Goal: Task Accomplishment & Management: Use online tool/utility

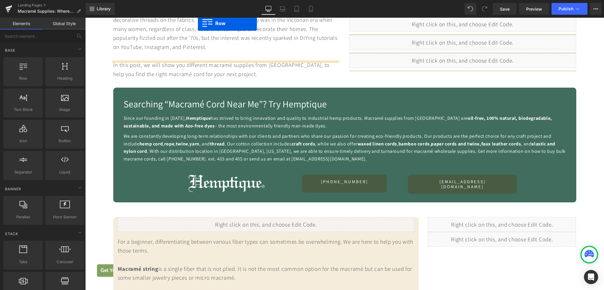
scroll to position [324, 0]
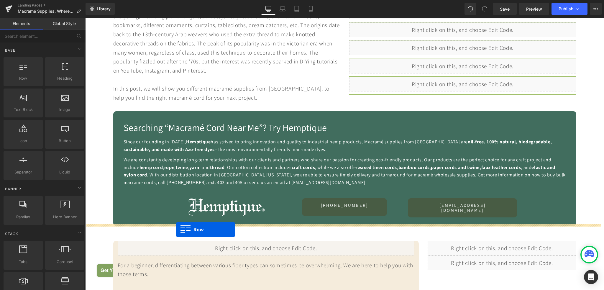
drag, startPoint x: 111, startPoint y: 193, endPoint x: 176, endPoint y: 229, distance: 74.4
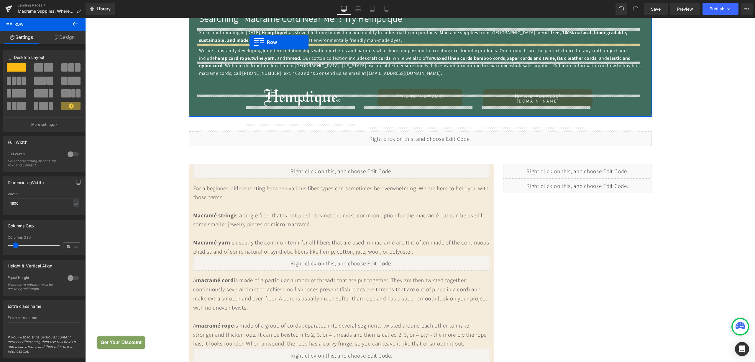
scroll to position [416, 0]
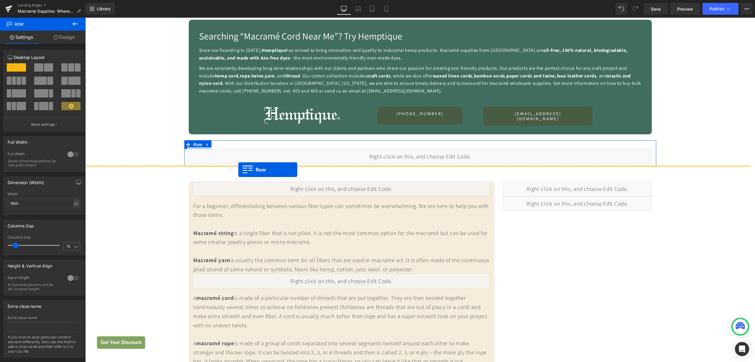
drag, startPoint x: 186, startPoint y: 176, endPoint x: 238, endPoint y: 170, distance: 52.3
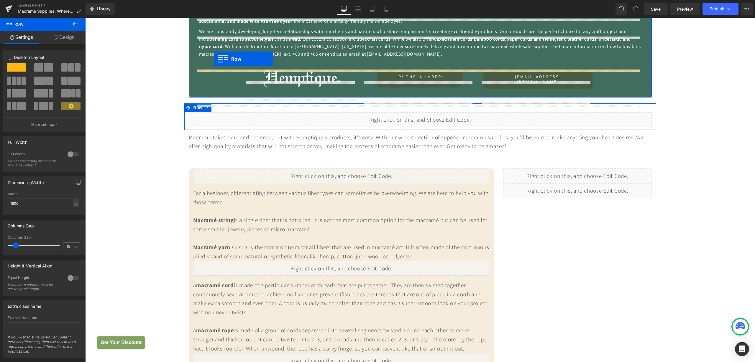
scroll to position [441, 0]
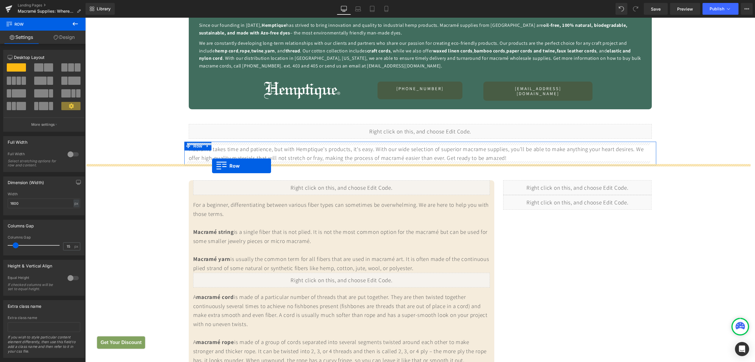
drag, startPoint x: 183, startPoint y: 209, endPoint x: 212, endPoint y: 166, distance: 51.4
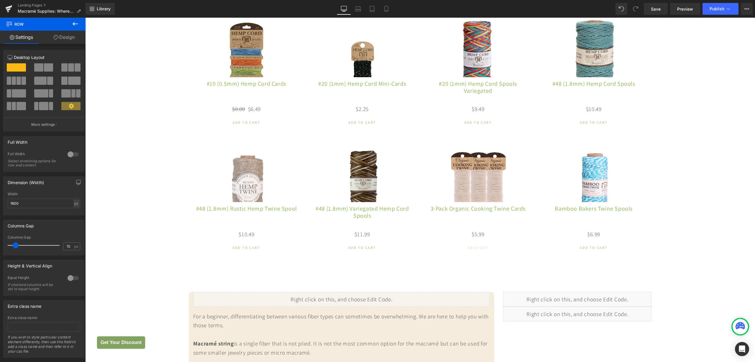
scroll to position [551, 0]
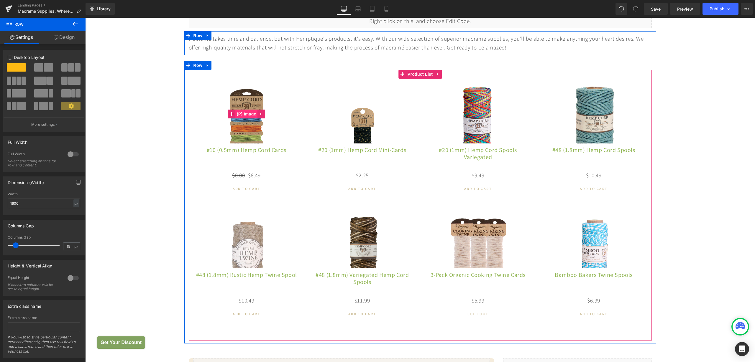
click at [246, 110] on span "(P) Image" at bounding box center [246, 114] width 22 height 9
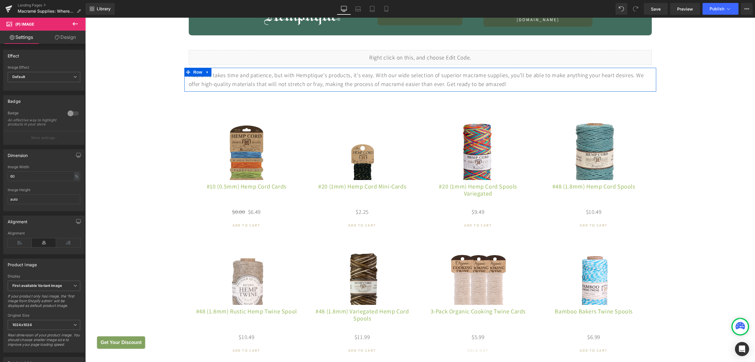
scroll to position [478, 0]
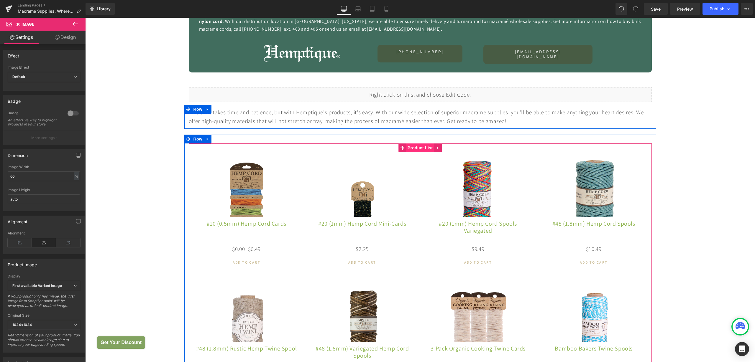
click at [409, 146] on span "Product List" at bounding box center [420, 148] width 28 height 9
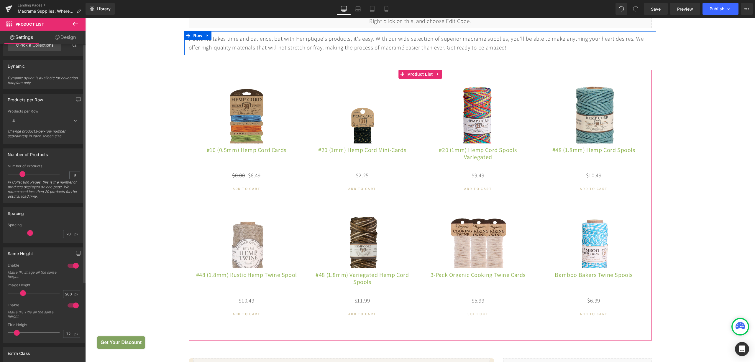
scroll to position [0, 0]
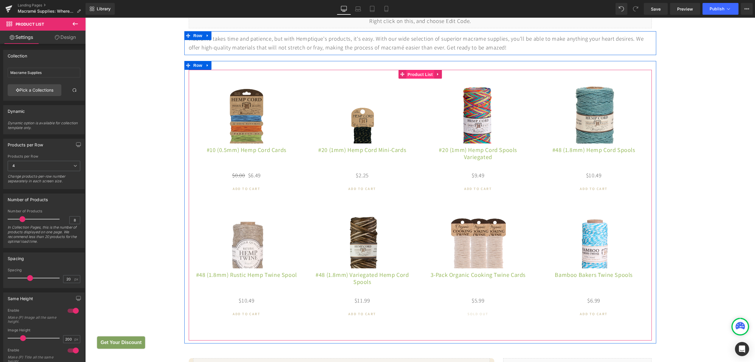
click at [408, 74] on span "Product List" at bounding box center [420, 74] width 28 height 9
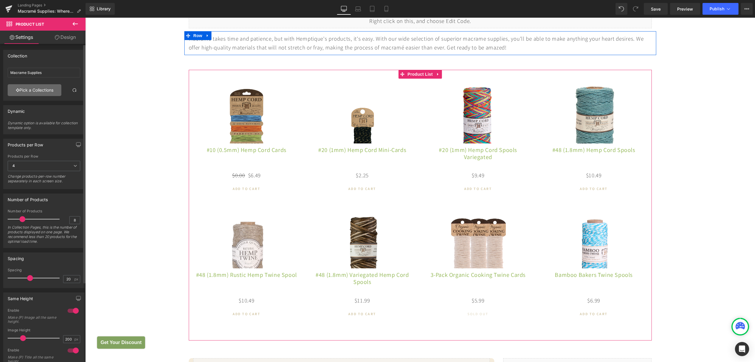
click at [43, 91] on link "Pick a Collections" at bounding box center [35, 90] width 54 height 12
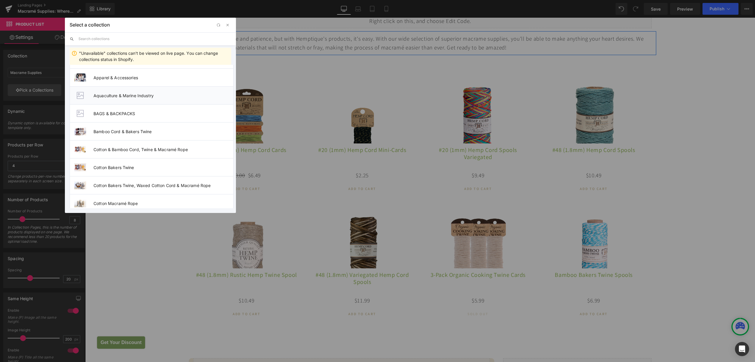
scroll to position [111, 0]
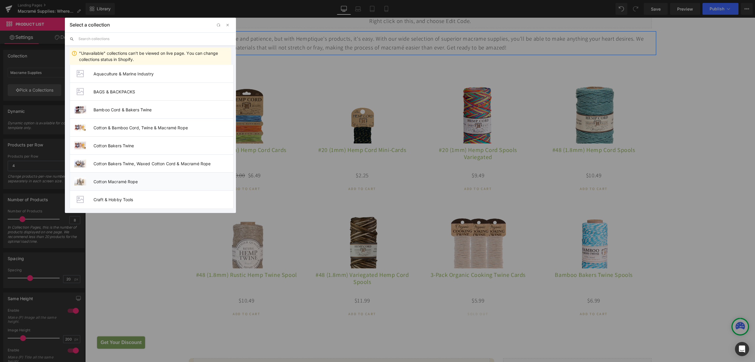
click at [139, 183] on span "Cotton Macramé Rope" at bounding box center [163, 181] width 140 height 5
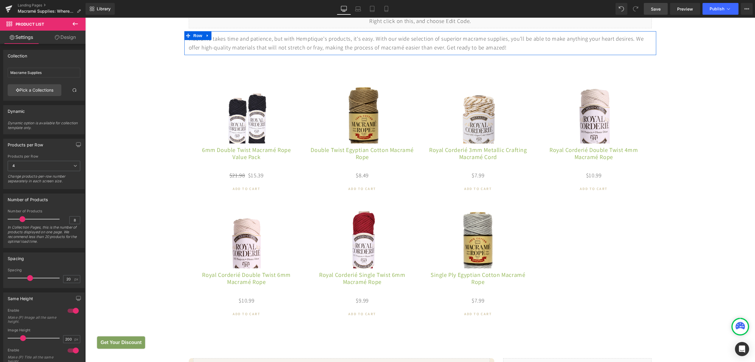
click at [603, 9] on span "Save" at bounding box center [656, 9] width 10 height 6
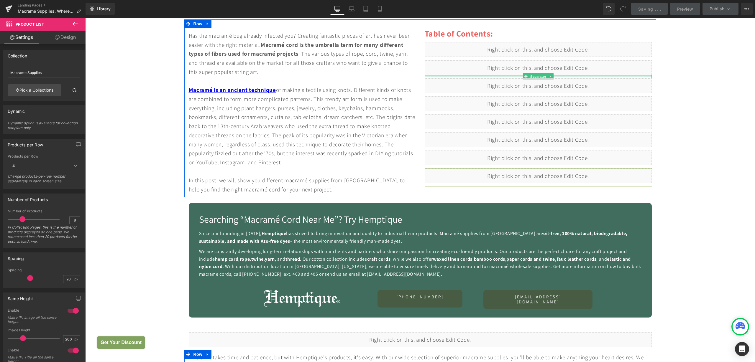
scroll to position [293, 0]
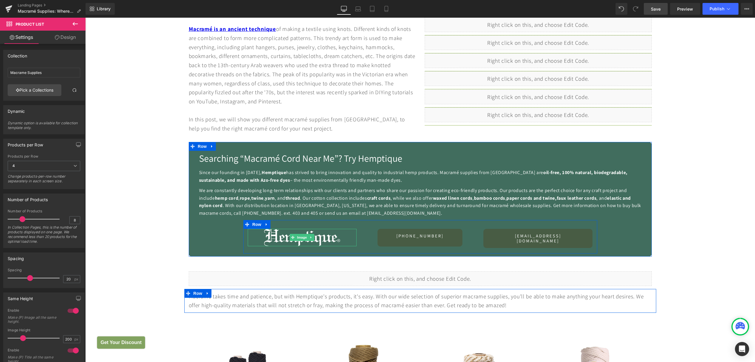
click at [310, 238] on link at bounding box center [311, 237] width 6 height 7
click at [312, 238] on icon at bounding box center [313, 237] width 3 height 3
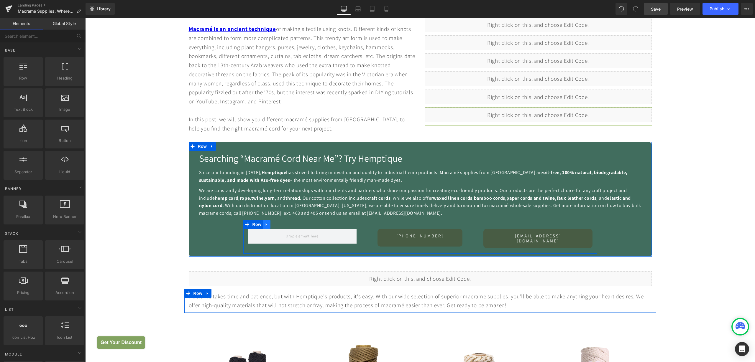
click at [264, 226] on icon at bounding box center [266, 224] width 4 height 4
click at [256, 226] on span "Row" at bounding box center [257, 224] width 12 height 9
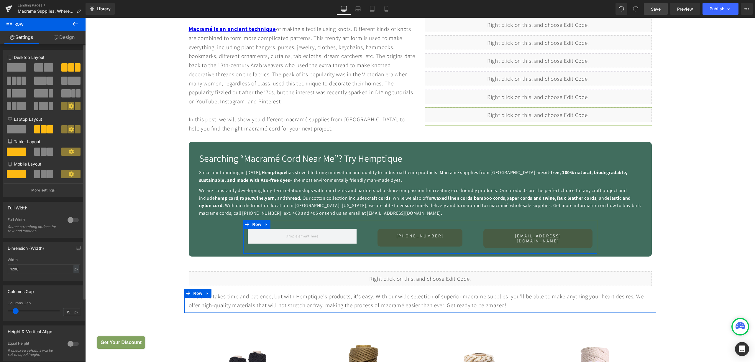
click at [44, 68] on span at bounding box center [48, 67] width 9 height 8
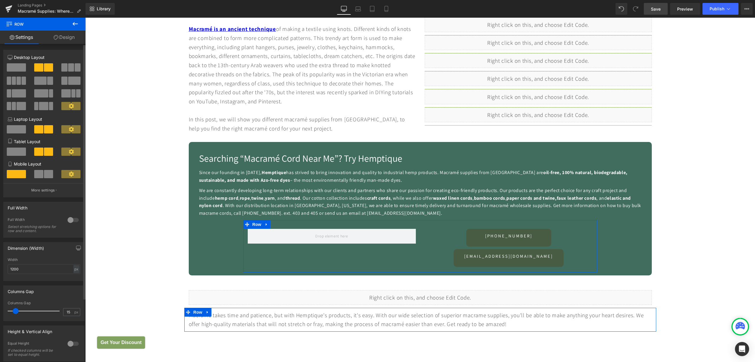
click at [13, 67] on span at bounding box center [16, 67] width 19 height 8
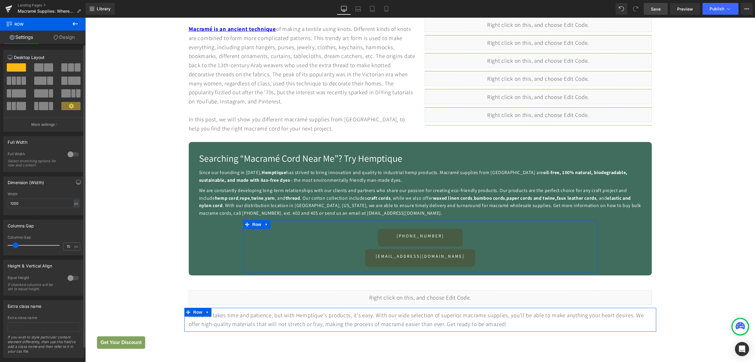
click at [68, 65] on span at bounding box center [71, 67] width 6 height 8
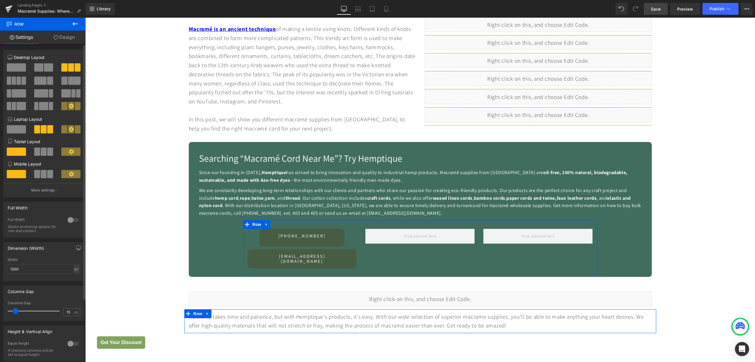
click at [46, 69] on span at bounding box center [48, 67] width 9 height 8
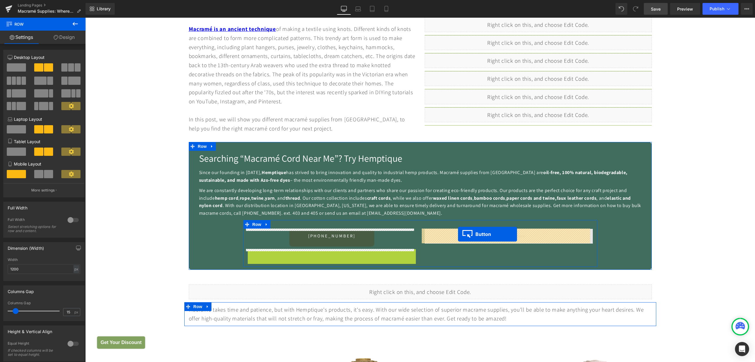
drag, startPoint x: 329, startPoint y: 259, endPoint x: 458, endPoint y: 234, distance: 130.8
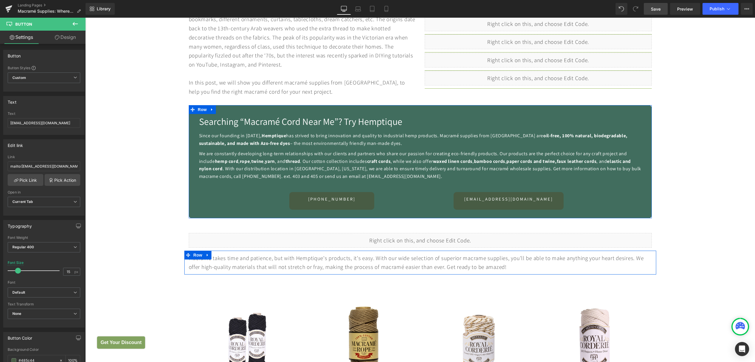
scroll to position [441, 0]
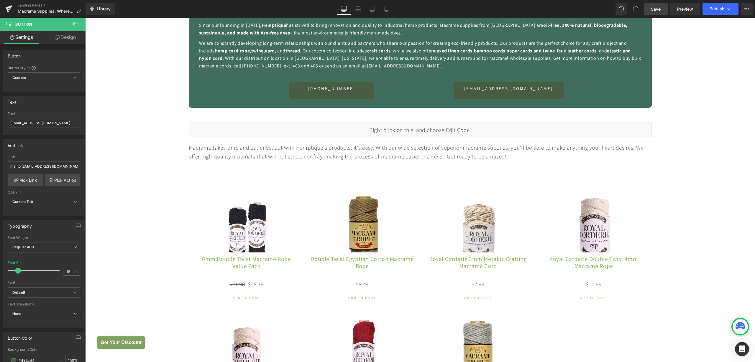
click at [603, 12] on link "Save" at bounding box center [656, 9] width 24 height 12
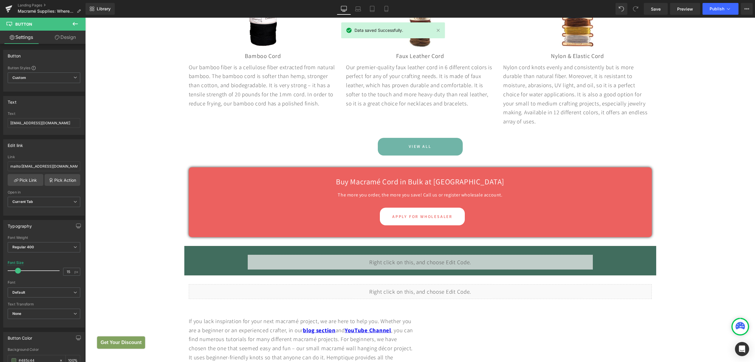
scroll to position [1841, 0]
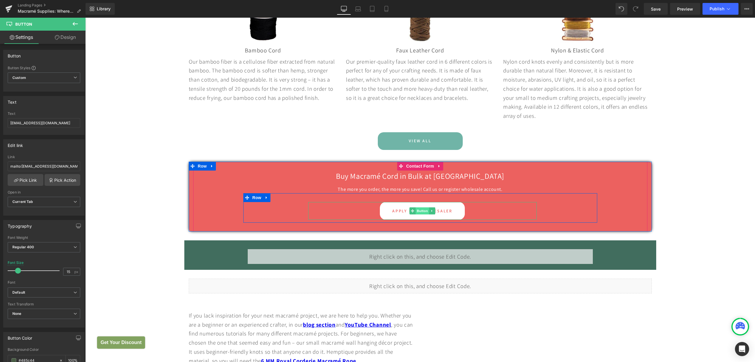
click at [417, 215] on span "Button" at bounding box center [422, 211] width 14 height 7
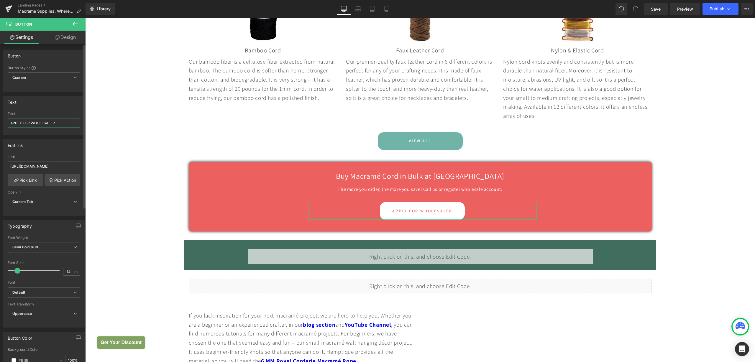
click at [62, 121] on input "APPLY FOR WHOLESALER" at bounding box center [44, 123] width 73 height 10
type input "APPLY FOR WHOLESALE ACCOUNT"
click at [603, 12] on link "Save" at bounding box center [656, 9] width 24 height 12
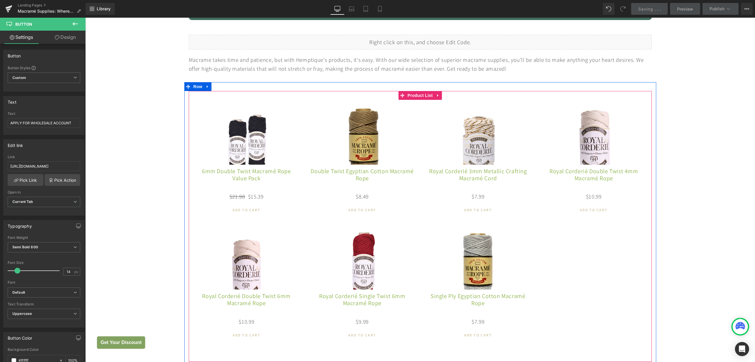
scroll to position [514, 0]
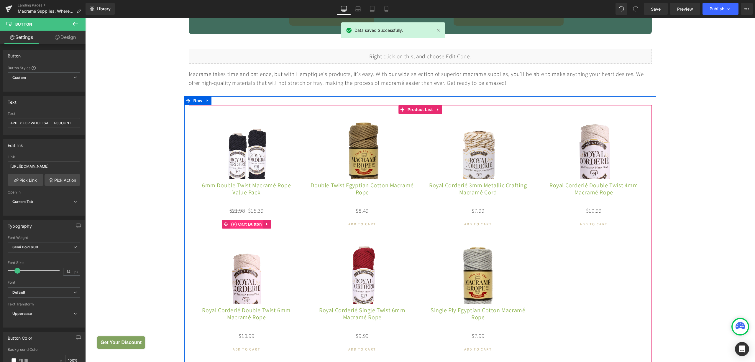
click at [243, 225] on span "(P) Cart Button" at bounding box center [247, 224] width 34 height 9
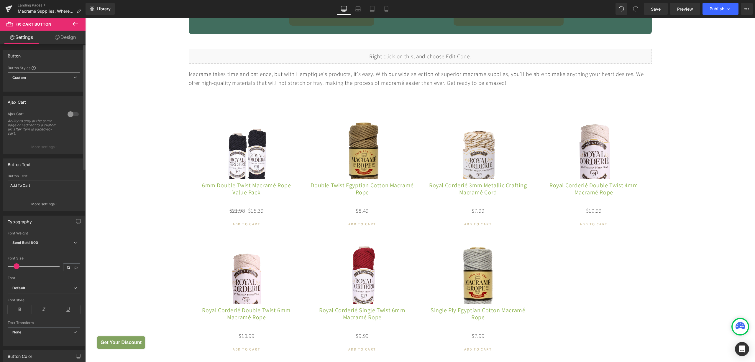
click at [32, 79] on span "Custom Setup Global Style" at bounding box center [44, 78] width 73 height 11
click at [32, 79] on span "Custom Setup Global Style" at bounding box center [43, 78] width 70 height 11
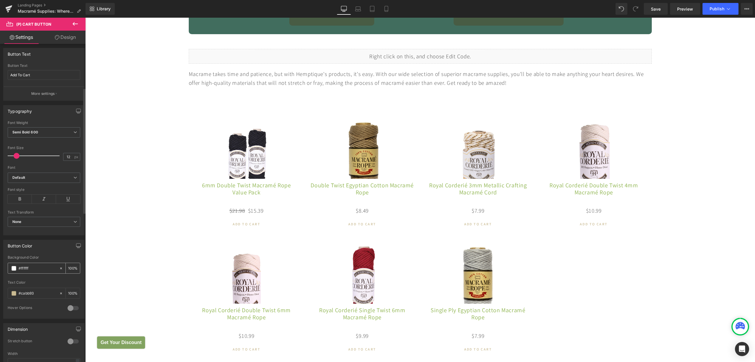
click at [14, 269] on span at bounding box center [13, 268] width 5 height 5
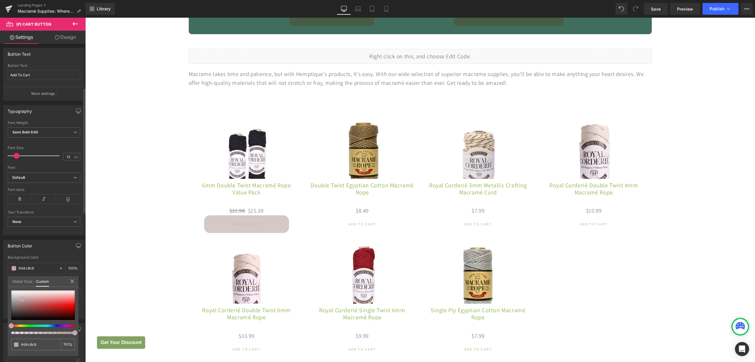
drag, startPoint x: 17, startPoint y: 293, endPoint x: 21, endPoint y: 298, distance: 6.4
click at [21, 289] on span at bounding box center [21, 299] width 5 height 5
drag, startPoint x: 20, startPoint y: 299, endPoint x: 7, endPoint y: 289, distance: 16.6
click at [7, 289] on div "Button Color rgb(255, 255, 255) Background Color #ffffff 100 % rgb(202, 187, 14…" at bounding box center [44, 277] width 88 height 83
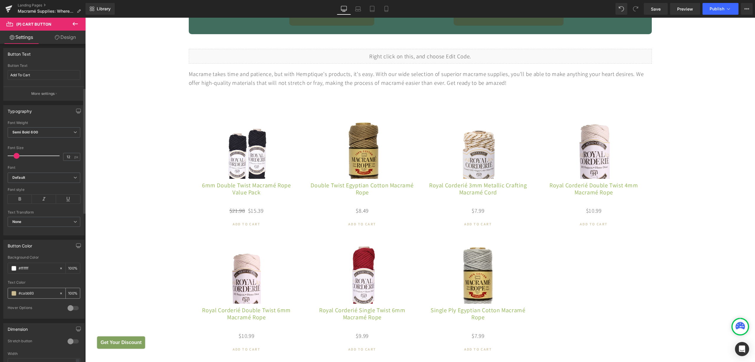
click at [13, 289] on span at bounding box center [13, 293] width 5 height 5
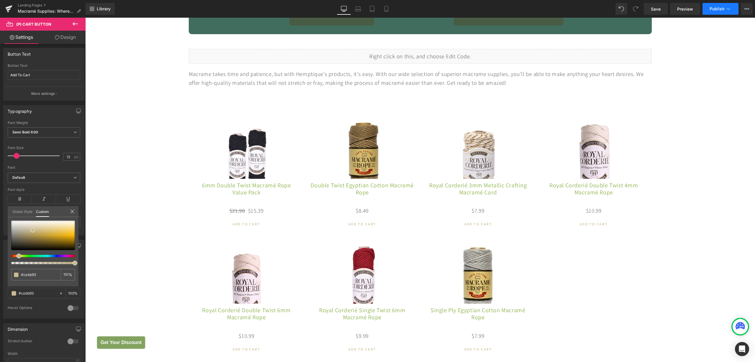
click at [603, 12] on button "Publish" at bounding box center [720, 9] width 36 height 12
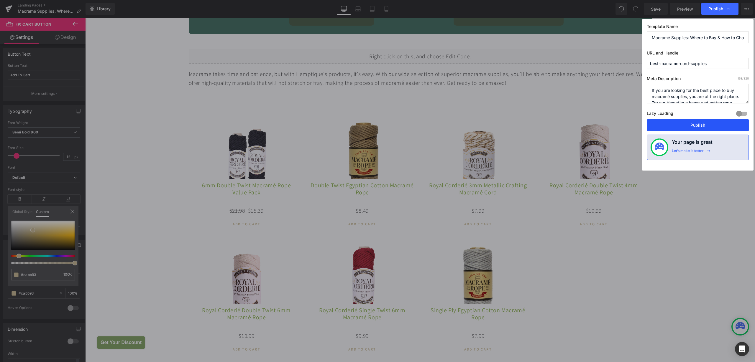
click at [603, 126] on button "Publish" at bounding box center [697, 125] width 102 height 12
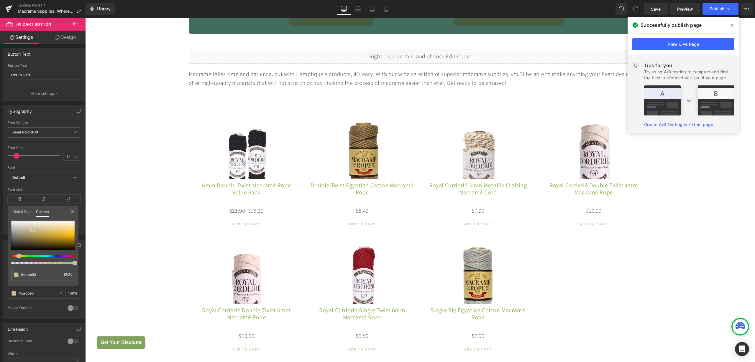
click at [603, 27] on icon at bounding box center [731, 25] width 3 height 5
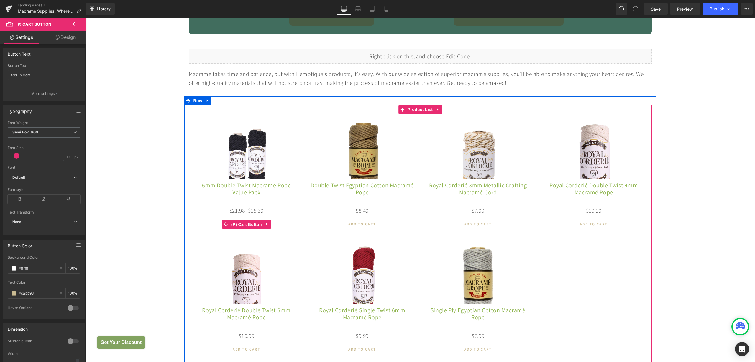
click at [247, 225] on span "(P) Cart Button" at bounding box center [247, 224] width 34 height 9
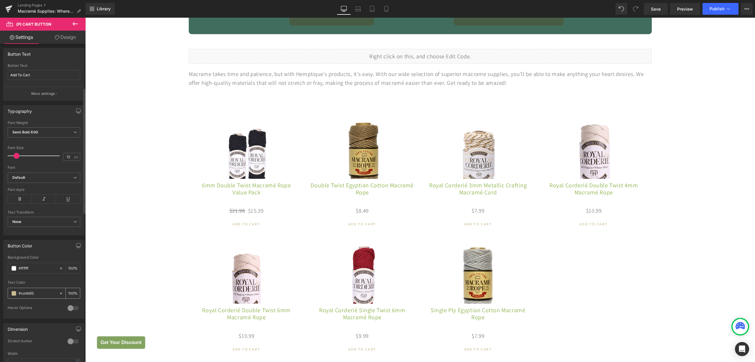
click at [39, 289] on input "#cabb93" at bounding box center [38, 293] width 38 height 6
drag, startPoint x: 39, startPoint y: 295, endPoint x: 14, endPoint y: 295, distance: 24.2
click at [14, 289] on div "#cabb93" at bounding box center [33, 293] width 51 height 10
drag, startPoint x: 32, startPoint y: 269, endPoint x: 16, endPoint y: 269, distance: 16.8
click at [16, 269] on div "#ffffff" at bounding box center [33, 268] width 51 height 10
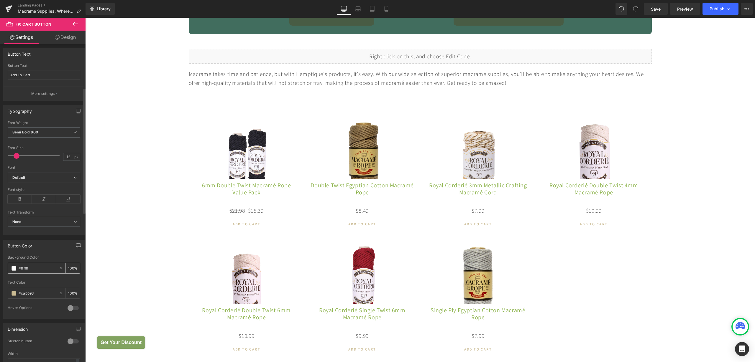
paste input "549D8C"
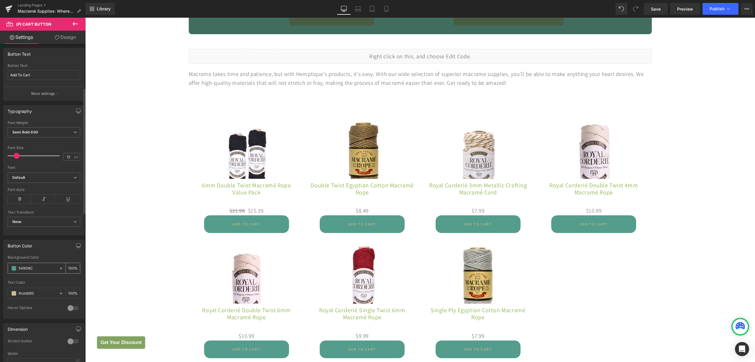
type input "549D8C"
click at [60, 269] on icon at bounding box center [61, 269] width 2 height 2
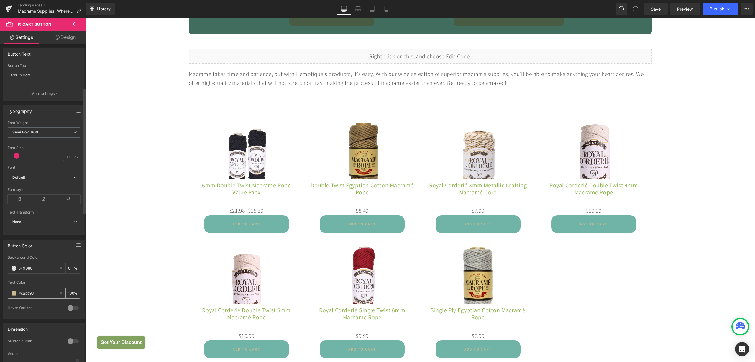
click at [36, 289] on input "#cabb93" at bounding box center [38, 293] width 38 height 6
drag, startPoint x: 36, startPoint y: 293, endPoint x: 18, endPoint y: 293, distance: 17.7
click at [18, 289] on div "#cabb93" at bounding box center [33, 293] width 51 height 10
paste input "549D8C"
type input "549D8C"
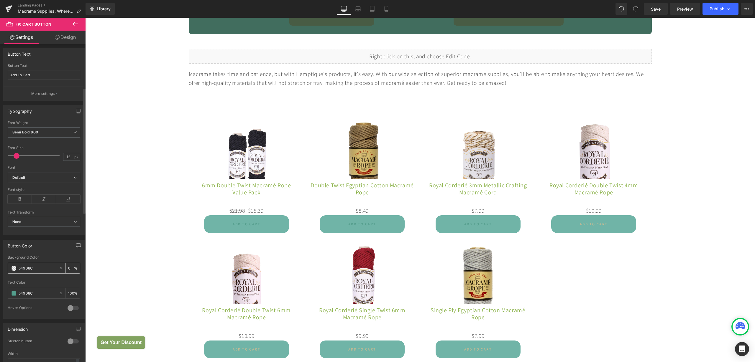
click at [34, 271] on input "549D8C" at bounding box center [38, 268] width 38 height 6
click at [60, 269] on icon at bounding box center [61, 269] width 2 height 2
click at [13, 269] on span at bounding box center [13, 268] width 5 height 5
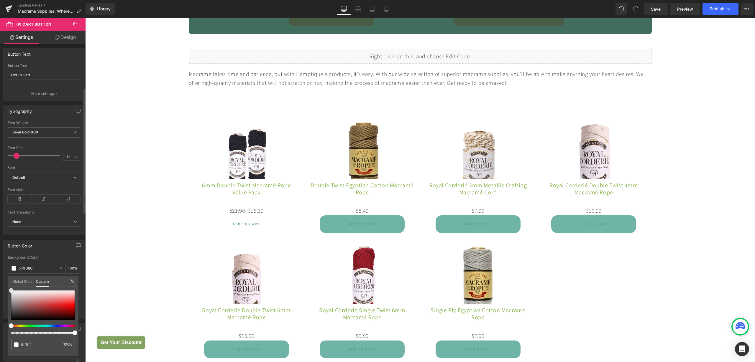
drag, startPoint x: 10, startPoint y: 319, endPoint x: 6, endPoint y: 284, distance: 34.4
click at [6, 284] on div "Button Color rgb(255, 255, 255) Background Color 549D8C 100 % rgb(202, 187, 147…" at bounding box center [44, 277] width 88 height 83
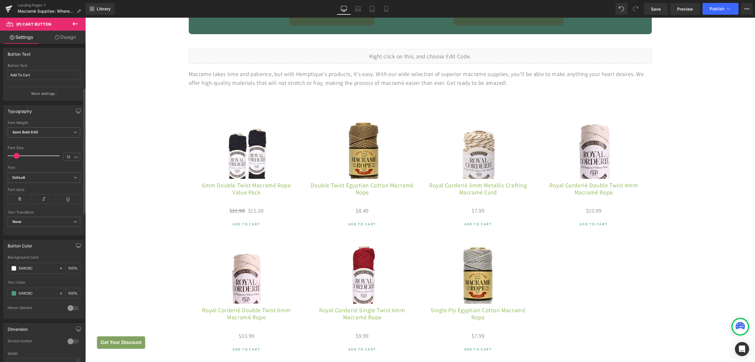
drag, startPoint x: 17, startPoint y: 155, endPoint x: 25, endPoint y: 155, distance: 8.0
click at [19, 155] on span at bounding box center [19, 156] width 6 height 6
click at [36, 135] on span "Semi Bold 600" at bounding box center [44, 132] width 73 height 10
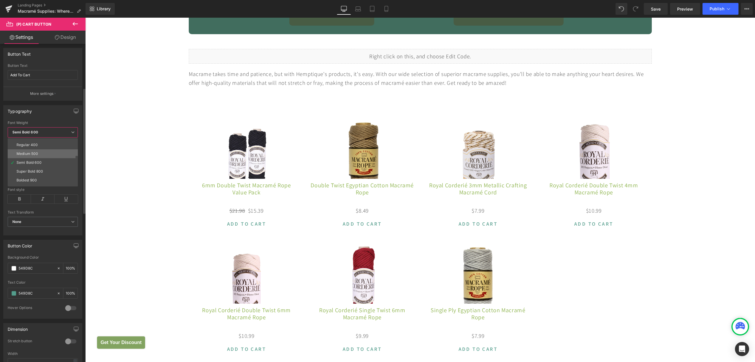
scroll to position [37, 0]
click at [40, 160] on div "Super Bold 800" at bounding box center [30, 159] width 27 height 4
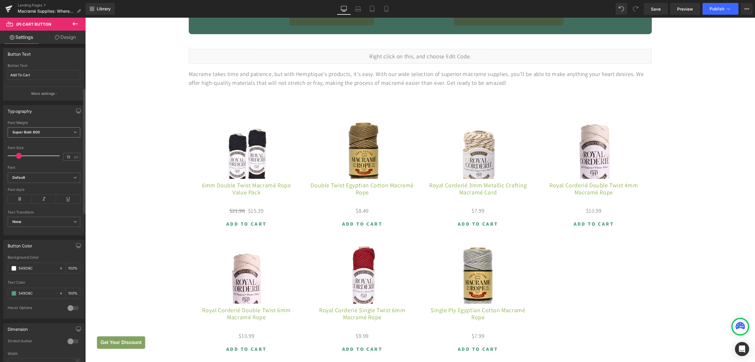
click at [33, 134] on b "Super Bold 800" at bounding box center [25, 132] width 27 height 4
click at [37, 151] on div "Semi Bold 600" at bounding box center [29, 150] width 25 height 4
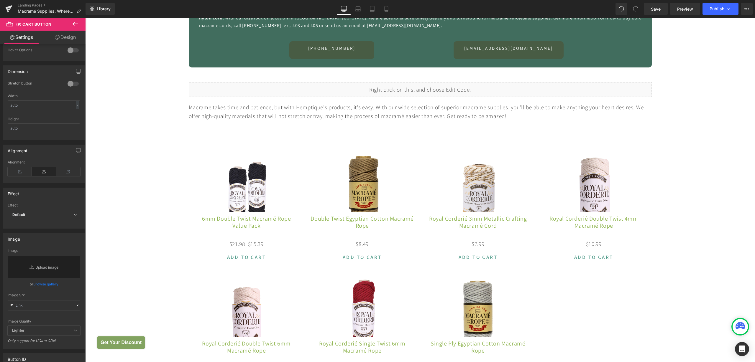
scroll to position [478, 0]
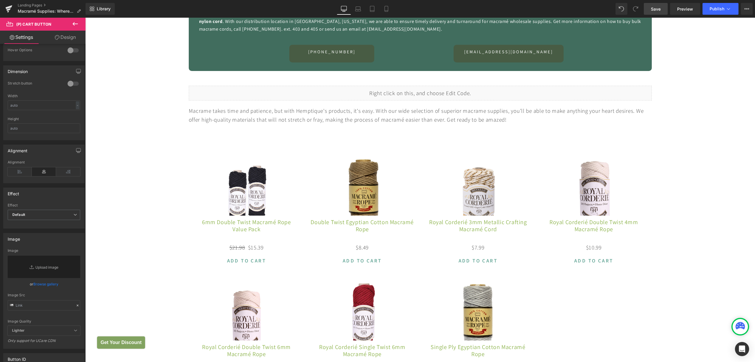
click at [603, 9] on span "Save" at bounding box center [656, 9] width 10 height 6
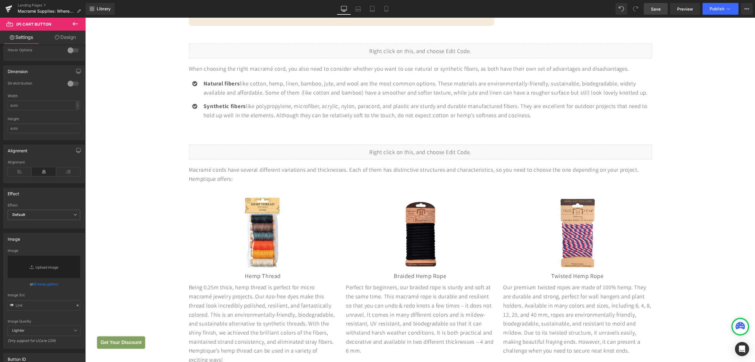
scroll to position [1400, 0]
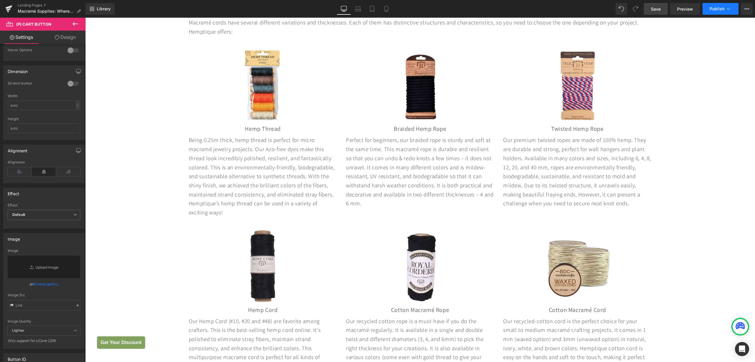
click at [603, 11] on button "Publish" at bounding box center [720, 9] width 36 height 12
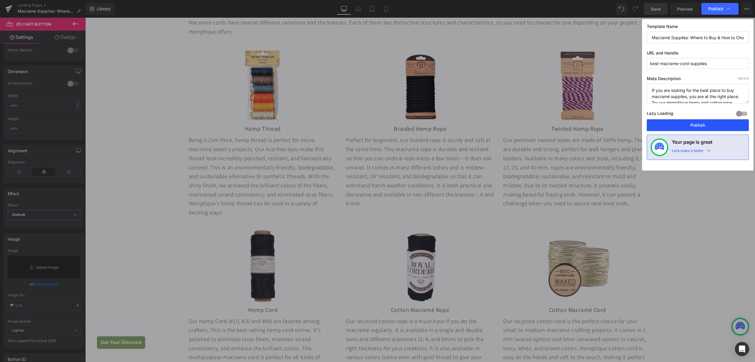
click at [603, 125] on button "Publish" at bounding box center [697, 125] width 102 height 12
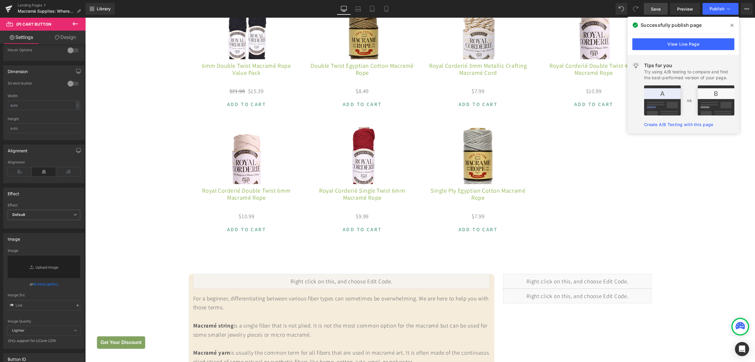
scroll to position [553, 0]
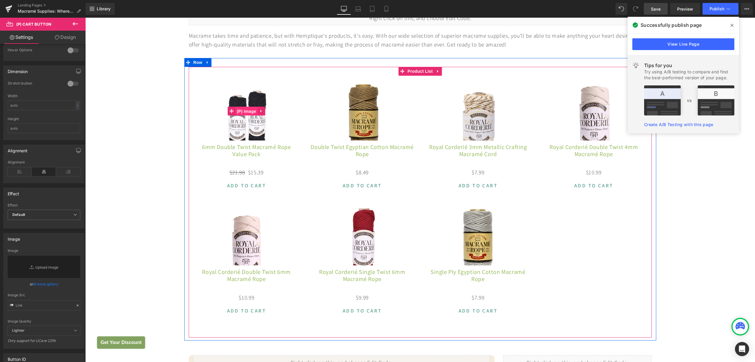
click at [244, 110] on span "(P) Image" at bounding box center [246, 111] width 22 height 9
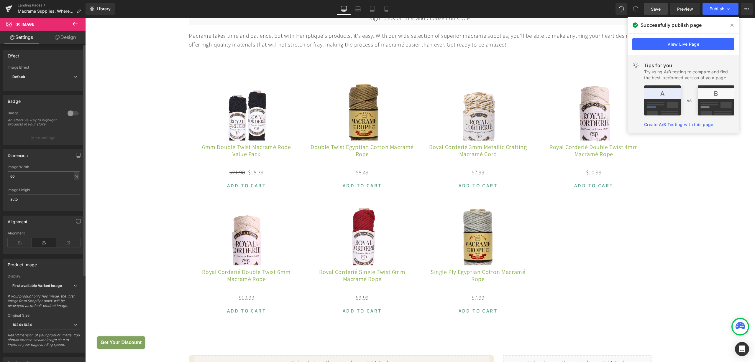
drag, startPoint x: 18, startPoint y: 180, endPoint x: 8, endPoint y: 180, distance: 9.4
click at [8, 180] on input "60" at bounding box center [44, 177] width 73 height 10
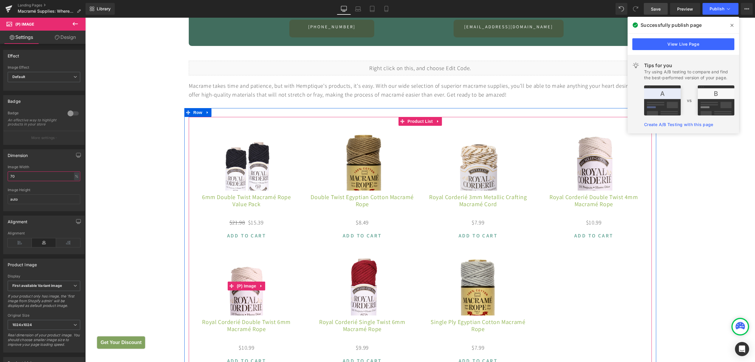
scroll to position [442, 0]
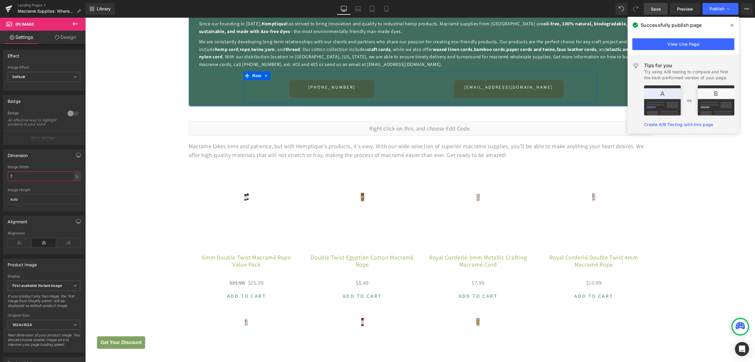
type input "60"
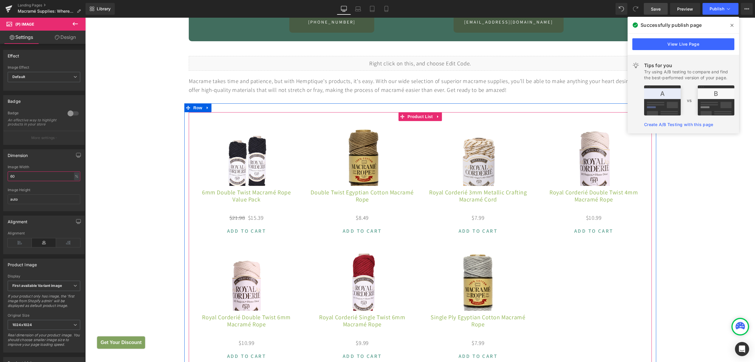
scroll to position [553, 0]
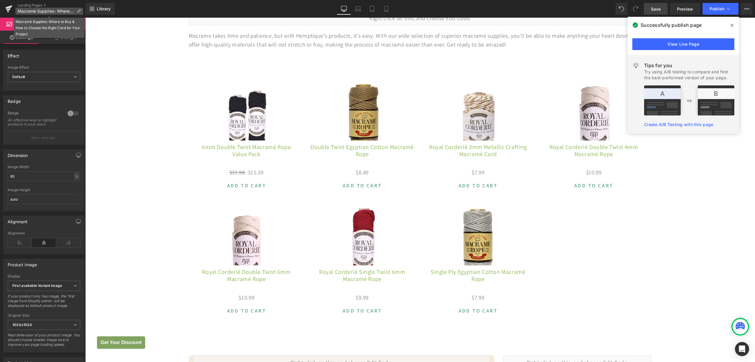
click at [32, 11] on span "Macramé Supplies: Where to Buy & How to Choose the Right Cord for Your Project" at bounding box center [46, 11] width 57 height 5
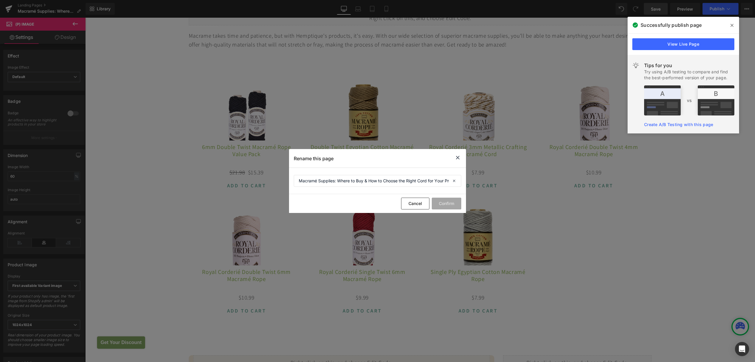
drag, startPoint x: 417, startPoint y: 205, endPoint x: 520, endPoint y: 235, distance: 106.5
click at [520, 235] on div "Rename this page Macramé Supplies: Where to Buy & How to Choose the Right Cord …" at bounding box center [377, 181] width 755 height 362
click at [458, 157] on icon at bounding box center [457, 157] width 7 height 7
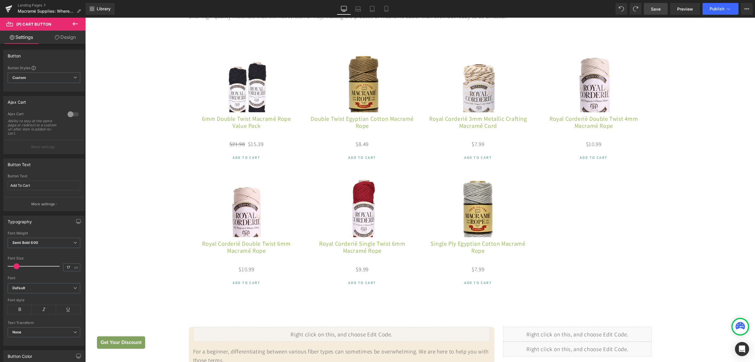
scroll to position [590, 0]
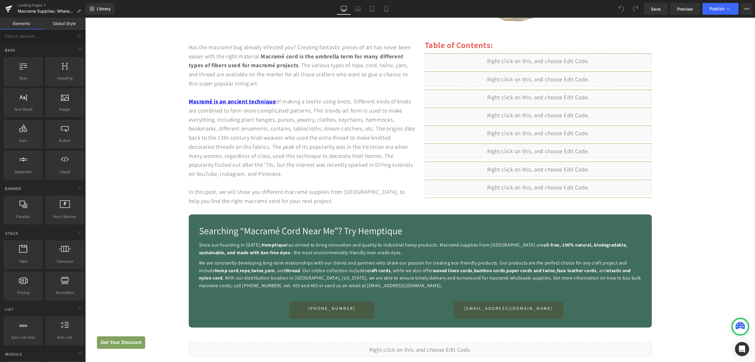
scroll to position [221, 0]
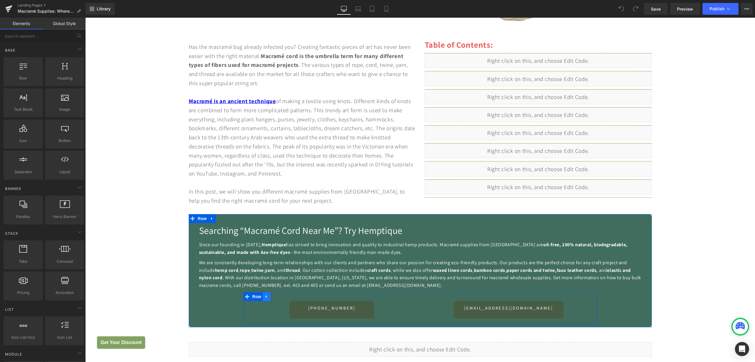
click at [266, 297] on icon at bounding box center [266, 296] width 1 height 3
click at [280, 297] on icon at bounding box center [282, 296] width 4 height 4
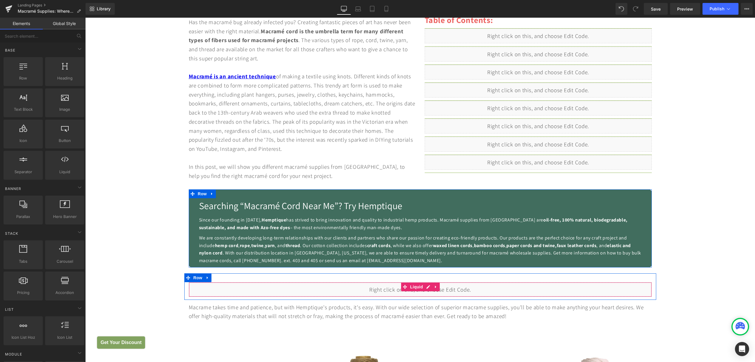
scroll to position [295, 0]
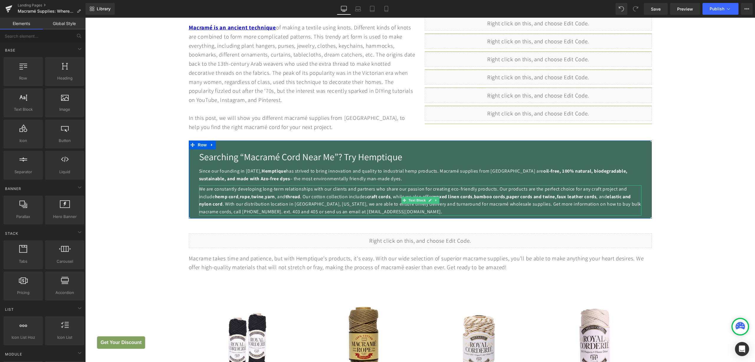
click at [306, 199] on div "We are constantly developing long-term relationships with our clients and partn…" at bounding box center [420, 200] width 442 height 30
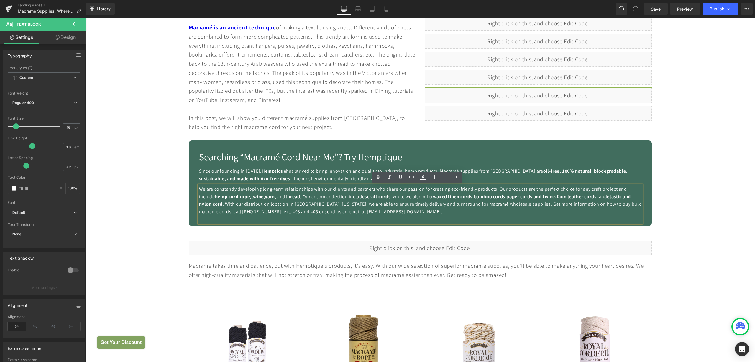
click at [301, 172] on span "Since our founding in [DATE], [PERSON_NAME] has strived to bring innovation and…" at bounding box center [413, 175] width 428 height 14
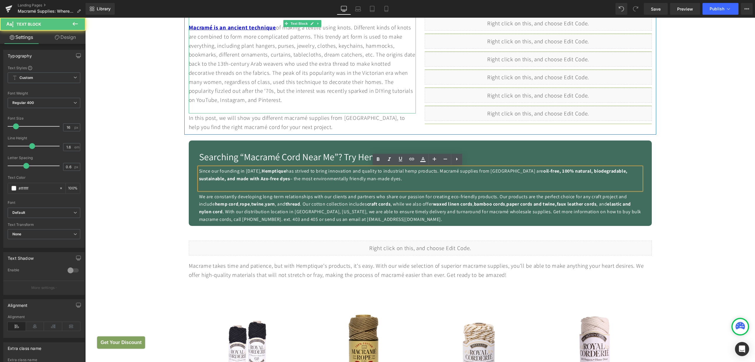
click at [275, 80] on div "Has the macramé bug already infected you? Creating fantastic pieces of art has …" at bounding box center [302, 41] width 227 height 145
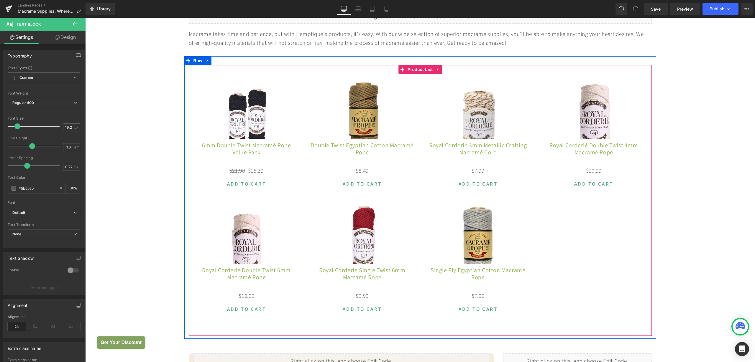
scroll to position [405, 0]
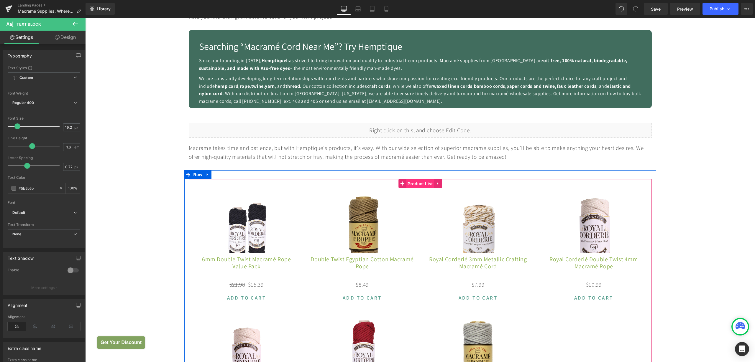
click at [415, 185] on span "Product List" at bounding box center [420, 184] width 28 height 9
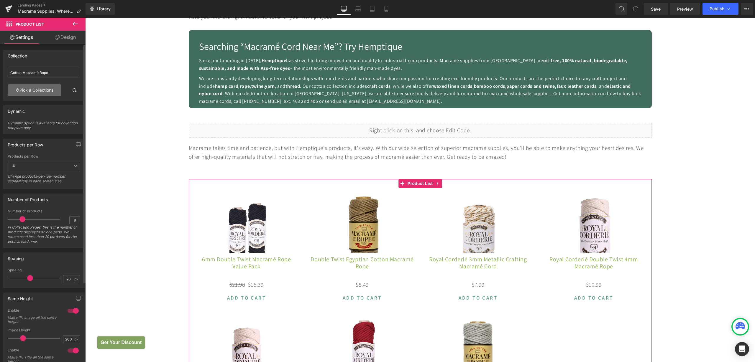
click at [35, 92] on link "Pick a Collections" at bounding box center [35, 90] width 54 height 12
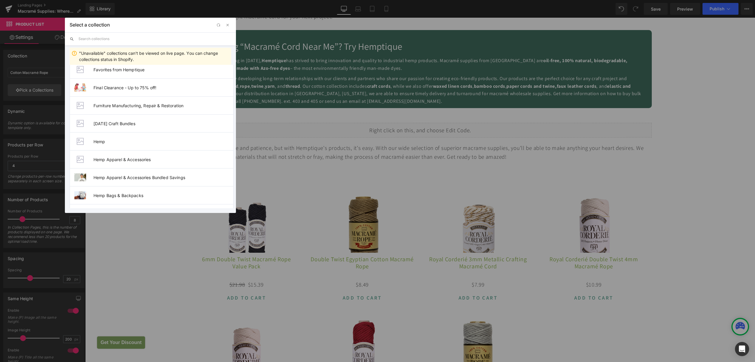
scroll to position [368, 0]
click at [95, 36] on input "text" at bounding box center [154, 38] width 153 height 13
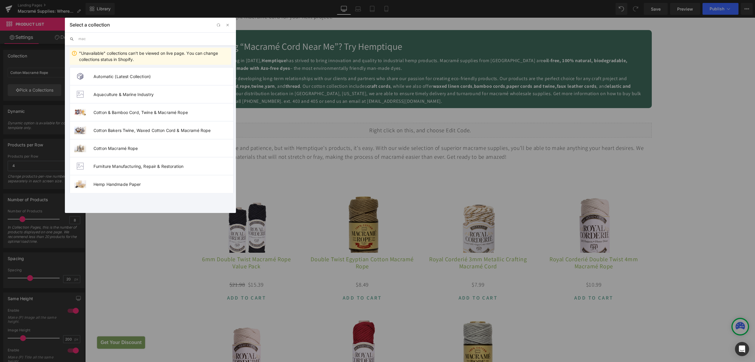
scroll to position [0, 0]
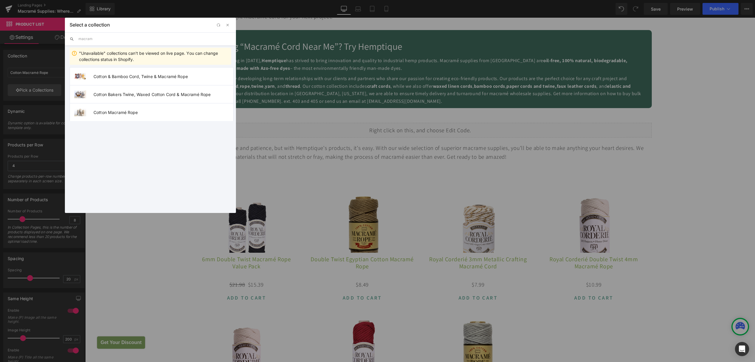
type input "macrame"
click at [229, 26] on span "button" at bounding box center [227, 25] width 5 height 5
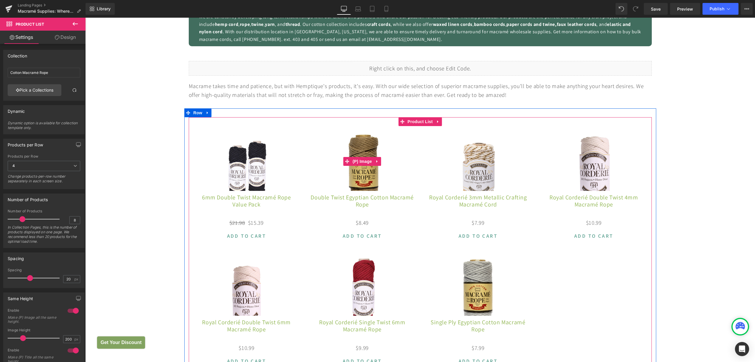
scroll to position [516, 0]
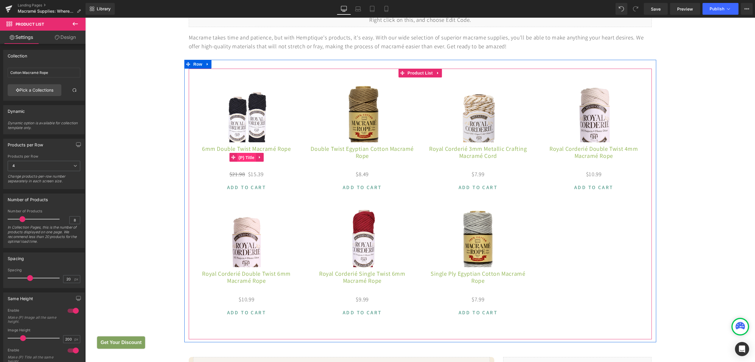
click at [246, 161] on span "(P) Title" at bounding box center [246, 157] width 19 height 9
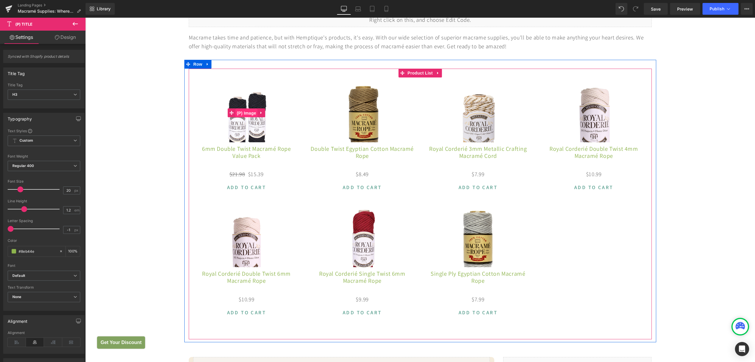
click at [246, 113] on span "(P) Image" at bounding box center [246, 113] width 22 height 9
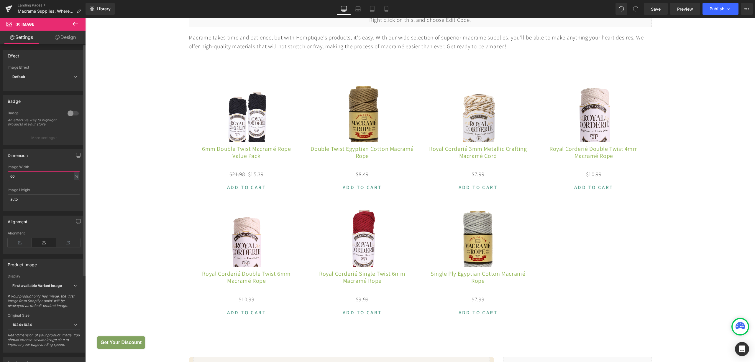
drag, startPoint x: 21, startPoint y: 180, endPoint x: 11, endPoint y: 180, distance: 10.0
click at [11, 180] on input "60" at bounding box center [44, 177] width 73 height 10
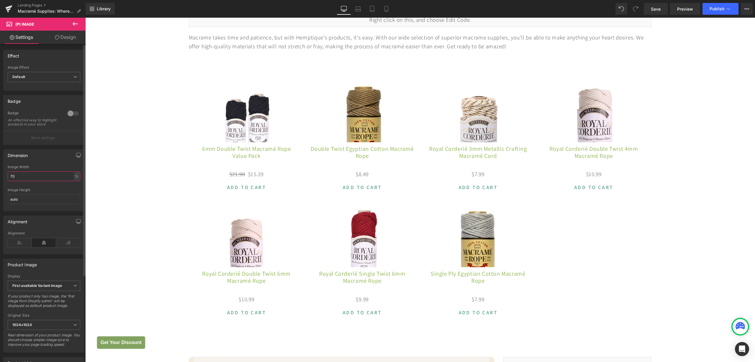
type input "7"
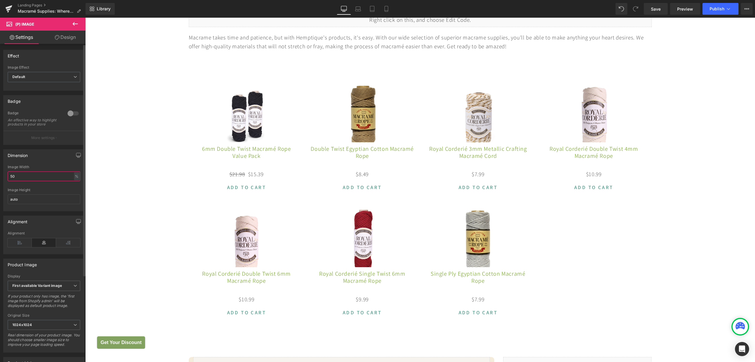
type input "5"
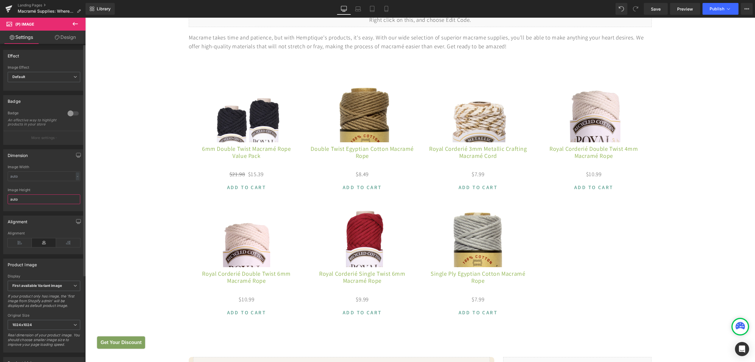
click at [32, 204] on input "auto" at bounding box center [44, 200] width 73 height 10
type input "a"
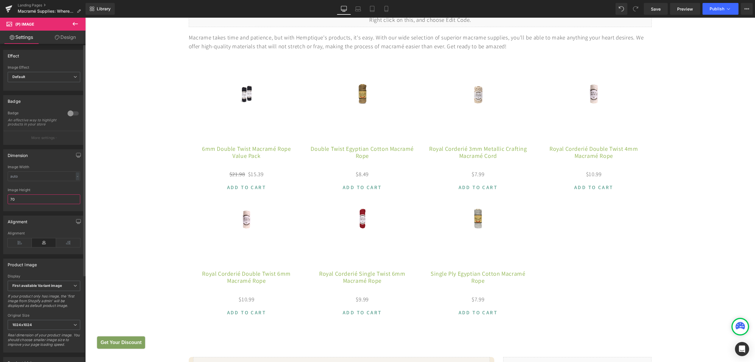
type input "7"
type input "3"
type input "1"
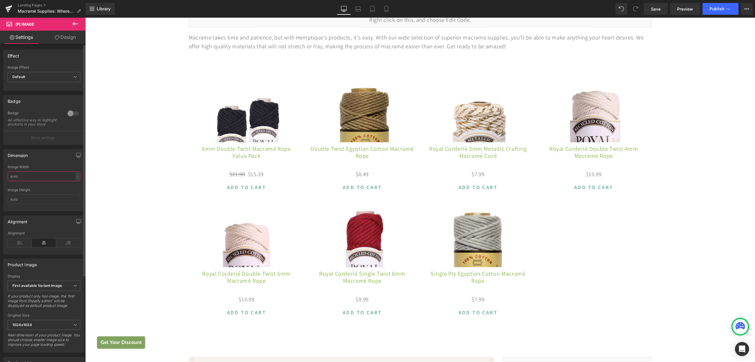
click at [27, 179] on input "text" at bounding box center [44, 177] width 73 height 10
click at [70, 114] on div at bounding box center [73, 113] width 14 height 9
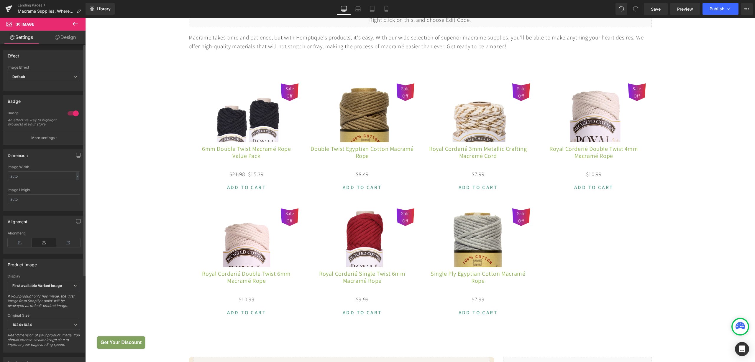
click at [70, 114] on div at bounding box center [73, 113] width 14 height 9
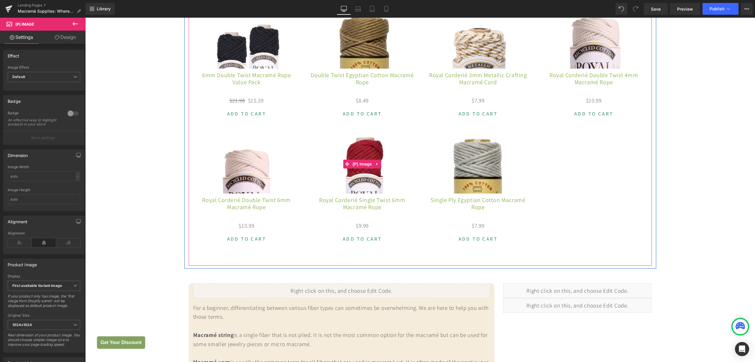
scroll to position [553, 0]
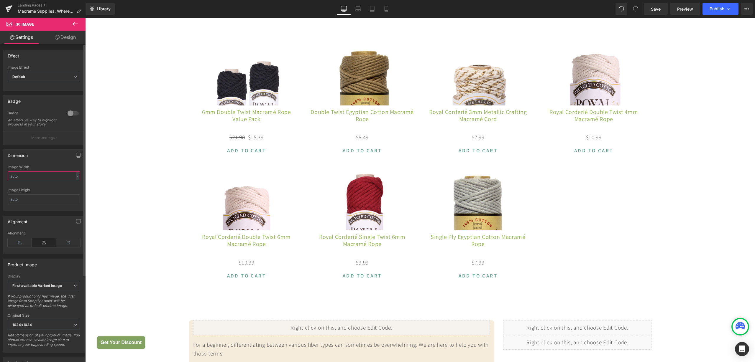
click at [35, 181] on input "text" at bounding box center [44, 177] width 73 height 10
type input "70"
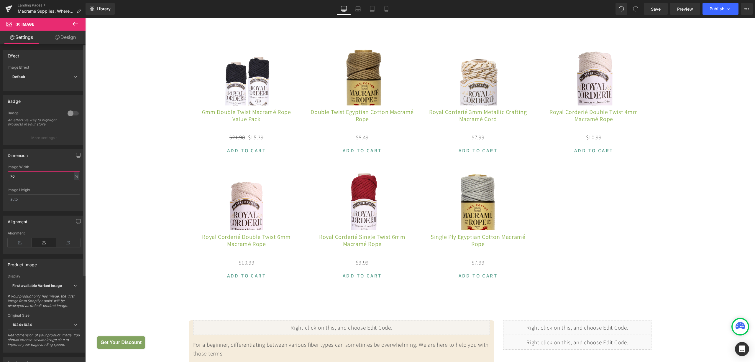
drag, startPoint x: 22, startPoint y: 180, endPoint x: 6, endPoint y: 179, distance: 15.9
click at [6, 179] on div "60% Image Width 70 % % px auto Image Height" at bounding box center [44, 188] width 81 height 46
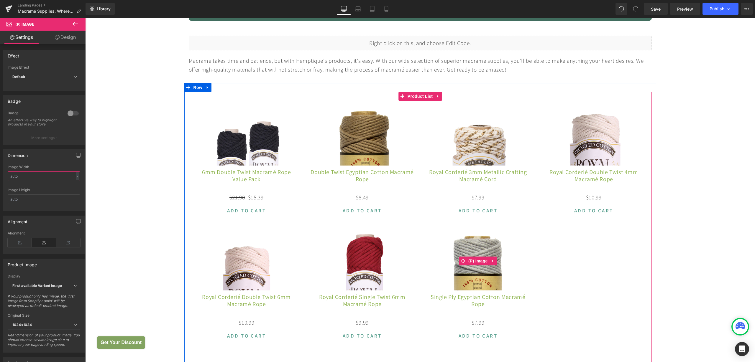
scroll to position [442, 0]
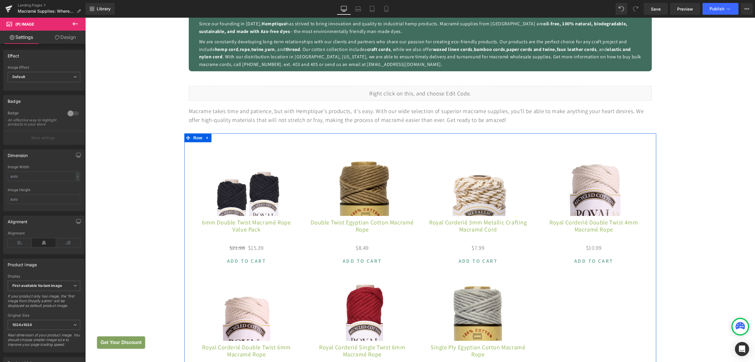
click at [417, 145] on span "Product List" at bounding box center [420, 146] width 22 height 7
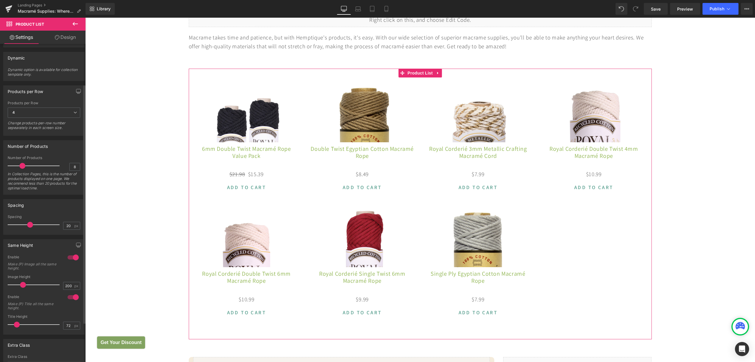
scroll to position [0, 0]
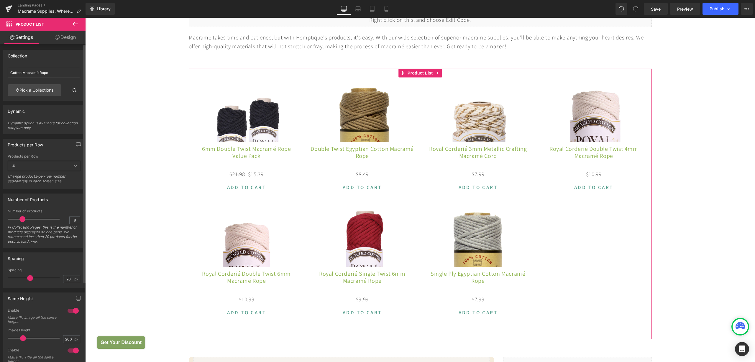
click at [47, 168] on span "4" at bounding box center [44, 166] width 73 height 10
click at [32, 192] on li "3" at bounding box center [43, 194] width 70 height 9
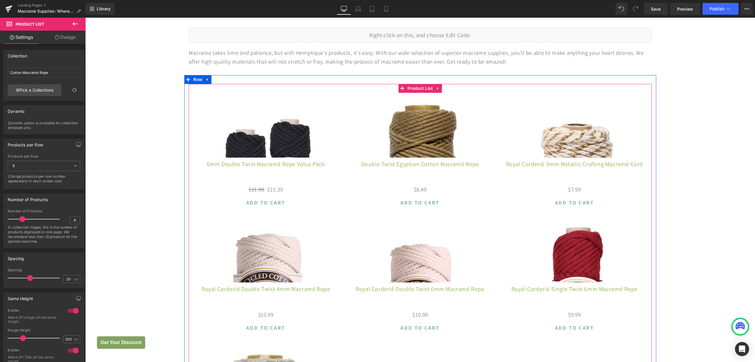
scroll to position [479, 0]
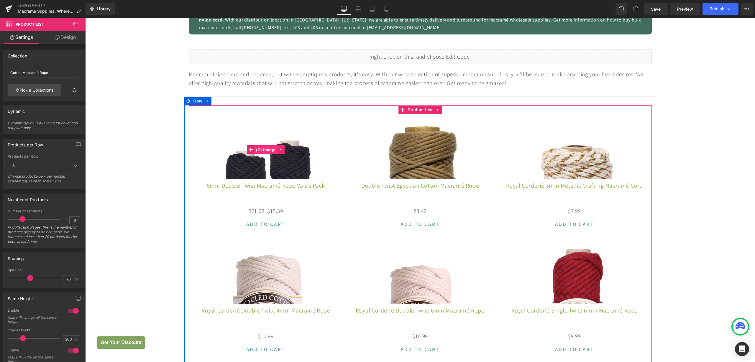
click at [262, 152] on span "(P) Image" at bounding box center [265, 150] width 22 height 9
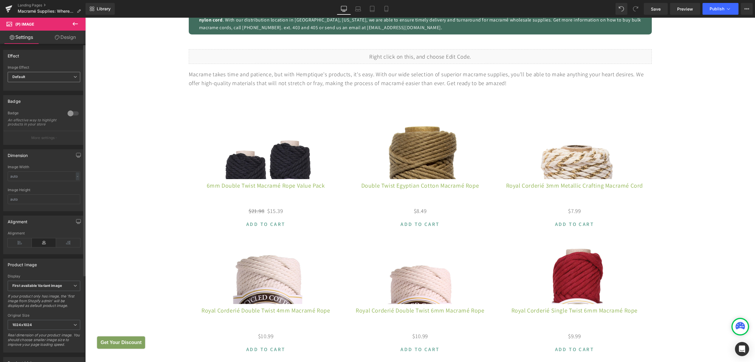
click at [27, 79] on span "Default" at bounding box center [44, 77] width 73 height 10
click at [27, 79] on span "Default" at bounding box center [43, 77] width 70 height 10
click at [29, 181] on input "text" at bounding box center [44, 177] width 73 height 10
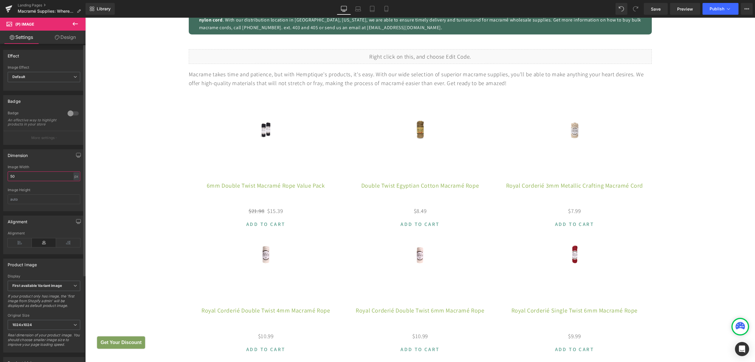
type input "5"
type input "6"
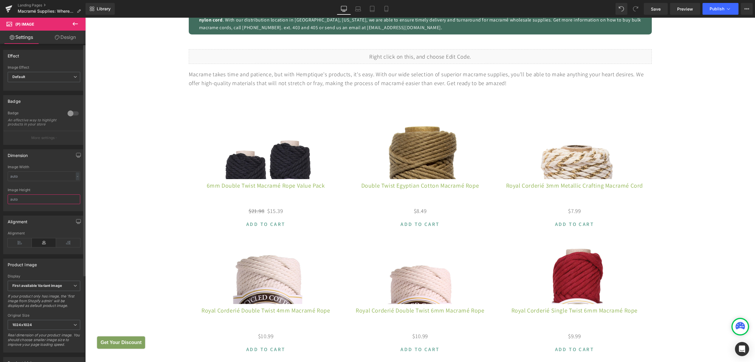
click at [19, 204] on input "text" at bounding box center [44, 200] width 73 height 10
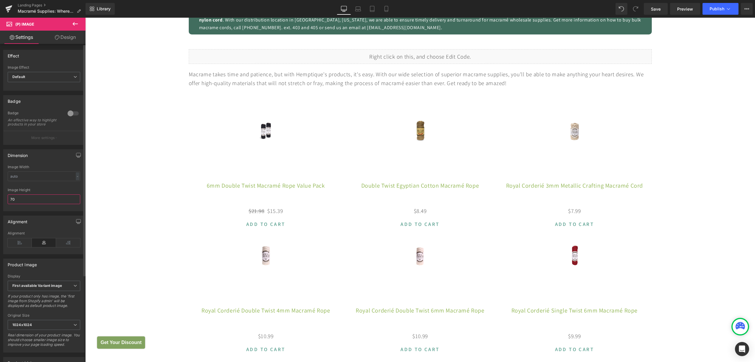
type input "7"
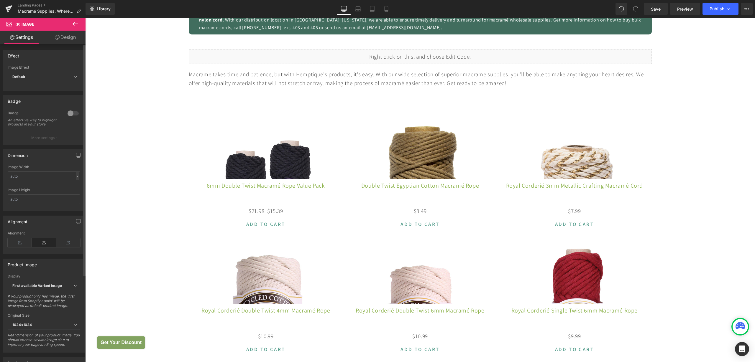
click at [76, 180] on div "-" at bounding box center [78, 176] width 4 height 8
click at [73, 188] on li "%" at bounding box center [76, 185] width 7 height 9
click at [41, 181] on input "text" at bounding box center [44, 177] width 73 height 10
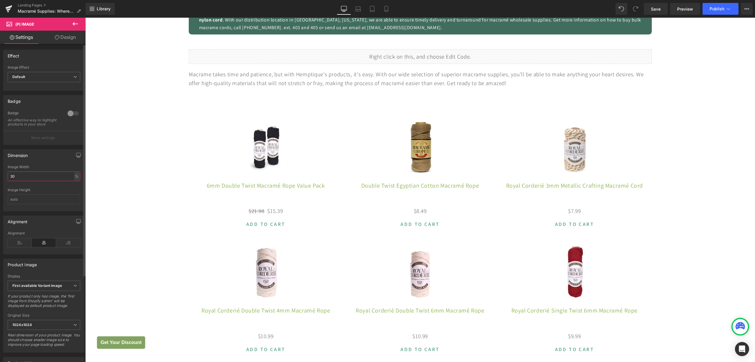
type input "3"
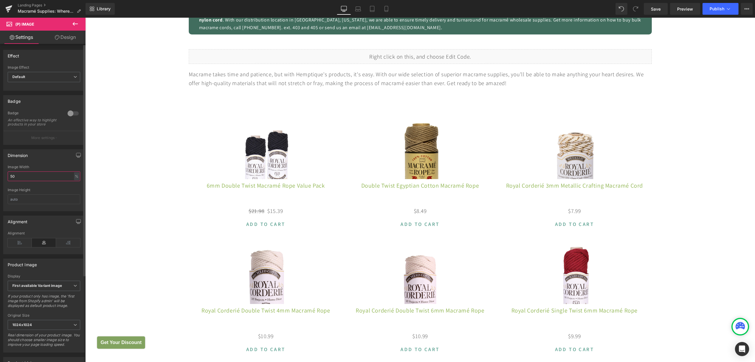
type input "5"
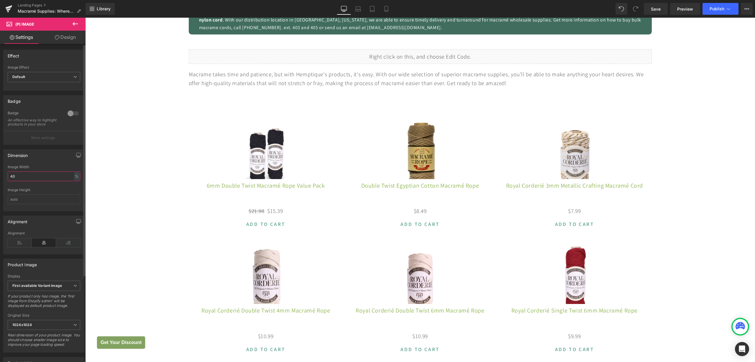
type input "4"
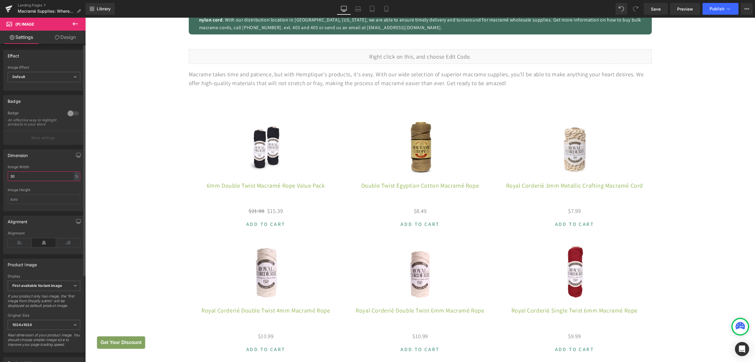
drag, startPoint x: 22, startPoint y: 183, endPoint x: 10, endPoint y: 182, distance: 12.4
click at [10, 181] on input "30" at bounding box center [44, 177] width 73 height 10
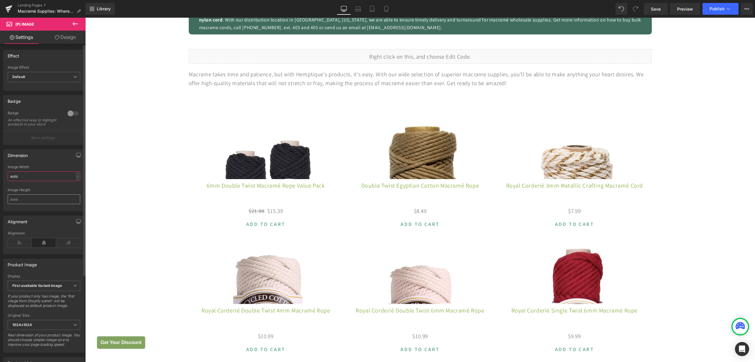
type input "auto"
click at [25, 202] on input "text" at bounding box center [44, 200] width 73 height 10
type input "30"
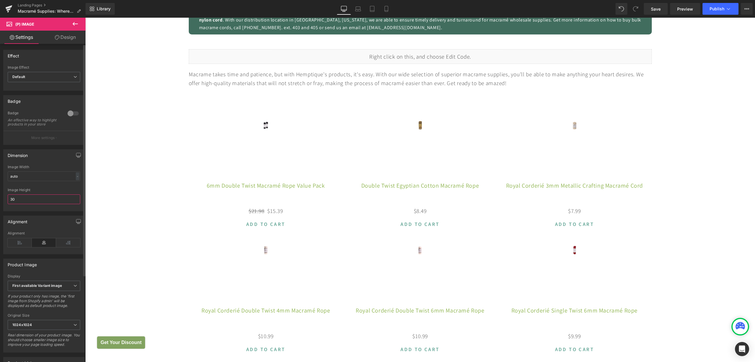
click at [65, 204] on input "30" at bounding box center [44, 200] width 73 height 10
click at [75, 203] on input "30" at bounding box center [44, 200] width 73 height 10
drag, startPoint x: 48, startPoint y: 202, endPoint x: 0, endPoint y: 204, distance: 48.1
click at [0, 204] on div "Dimension Image Width auto - % px Image Height 30" at bounding box center [44, 178] width 88 height 66
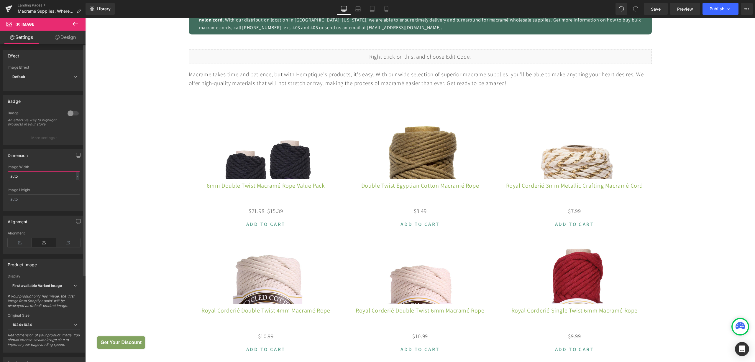
click at [35, 181] on input "auto" at bounding box center [44, 177] width 73 height 10
click at [76, 180] on div "-" at bounding box center [78, 176] width 4 height 8
click at [73, 190] on li "%" at bounding box center [76, 185] width 7 height 9
drag, startPoint x: 34, startPoint y: 180, endPoint x: 11, endPoint y: 180, distance: 23.6
click at [11, 180] on input "auto" at bounding box center [44, 177] width 73 height 10
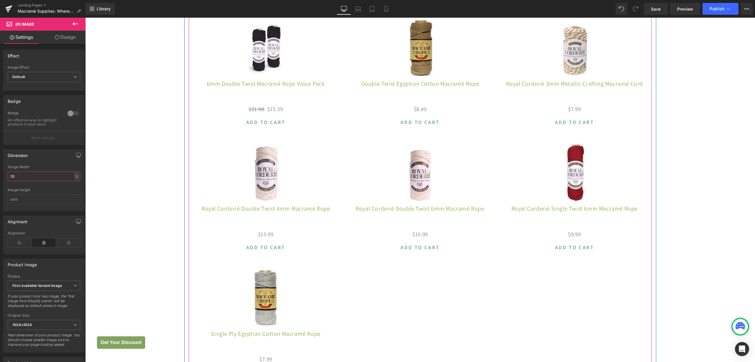
scroll to position [626, 0]
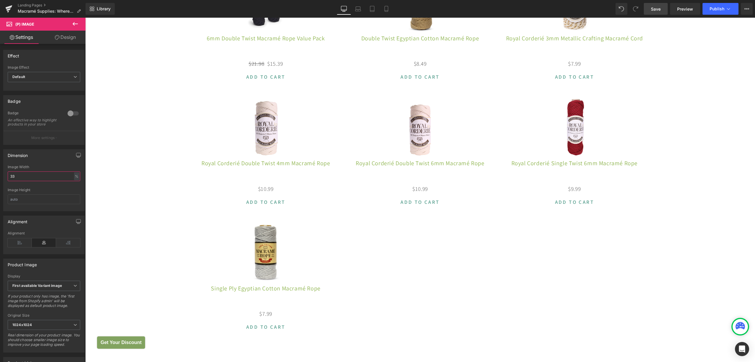
type input "33"
click at [655, 10] on span "Save" at bounding box center [656, 9] width 10 height 6
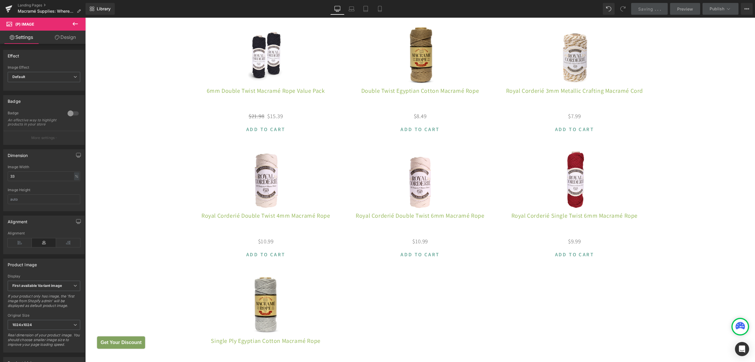
scroll to position [516, 0]
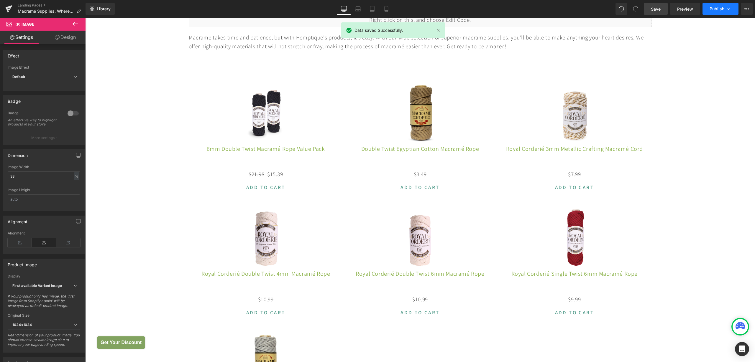
click at [714, 9] on span "Publish" at bounding box center [716, 8] width 15 height 5
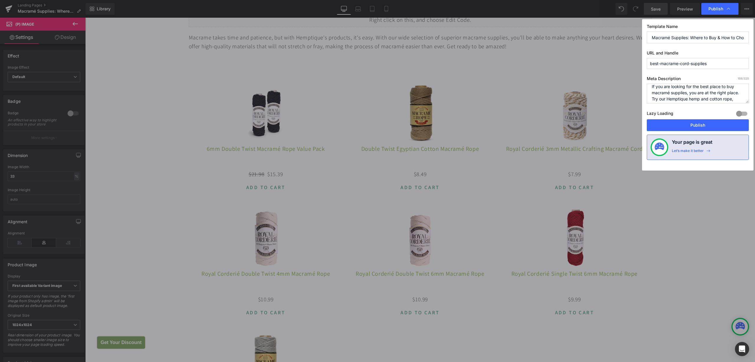
scroll to position [0, 0]
drag, startPoint x: 670, startPoint y: 90, endPoint x: 643, endPoint y: 90, distance: 27.1
click at [643, 90] on div "Template Name Macramé Supplies: Where to Buy & How to Choose the Right Cord for…" at bounding box center [697, 95] width 111 height 152
click at [667, 95] on textarea "If you are looking for the best place to buy macramé supplies, you are at the r…" at bounding box center [697, 94] width 102 height 20
type textarea "Looking for the best place to buy macramé supplies? Try our Hemptique hemp and …"
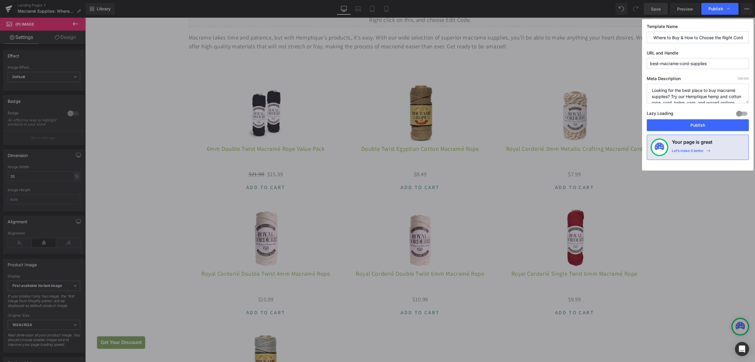
scroll to position [0, 69]
drag, startPoint x: 693, startPoint y: 37, endPoint x: 754, endPoint y: 38, distance: 61.0
click at [754, 38] on div "Publish Template Name Macramé Supplies: Where to Buy & How to Choose the Right …" at bounding box center [377, 181] width 755 height 362
click at [695, 126] on button "Publish" at bounding box center [697, 125] width 102 height 12
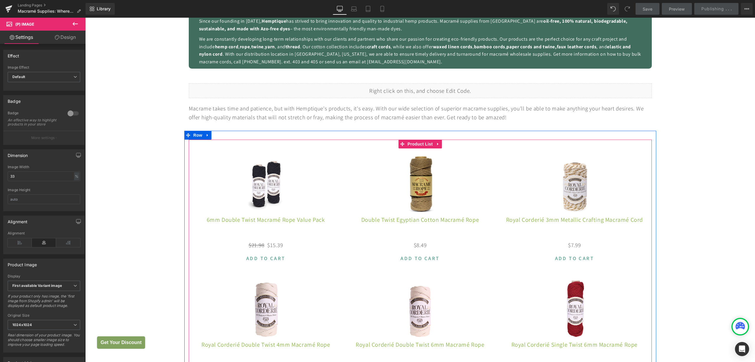
scroll to position [442, 0]
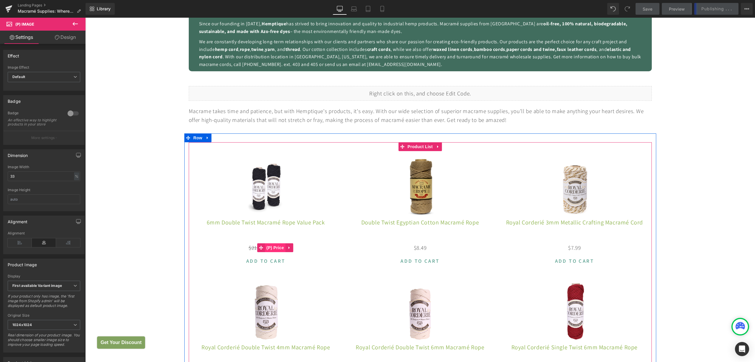
click at [271, 248] on span "(P) Price" at bounding box center [275, 247] width 21 height 9
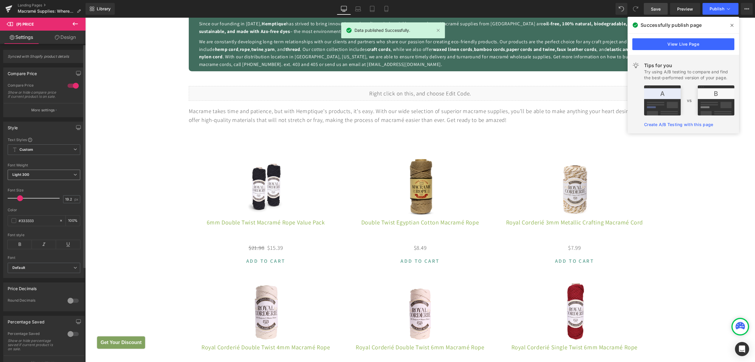
click at [42, 180] on span "Light 300" at bounding box center [44, 175] width 73 height 10
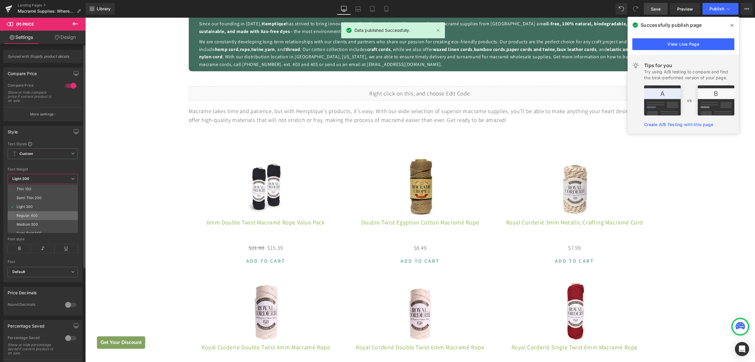
click at [37, 213] on li "Regular 400" at bounding box center [44, 215] width 73 height 9
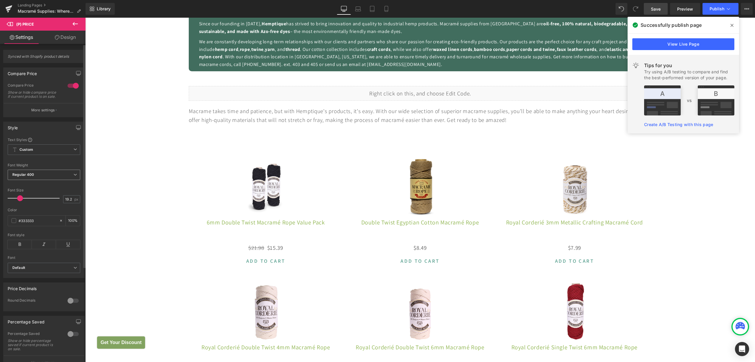
click at [34, 177] on b "Regular 400" at bounding box center [23, 174] width 22 height 4
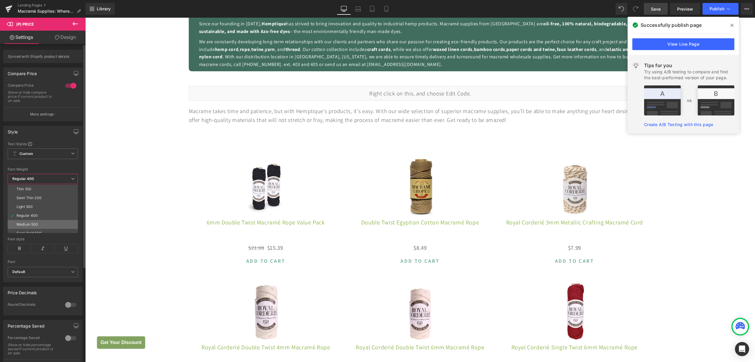
click at [33, 224] on div "Medium 500" at bounding box center [28, 225] width 22 height 4
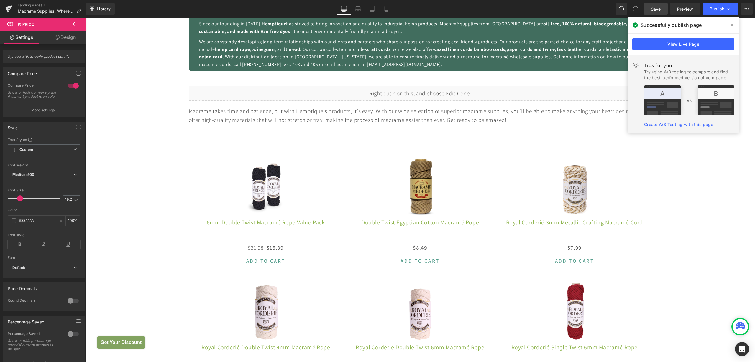
click at [657, 9] on span "Save" at bounding box center [656, 9] width 10 height 6
click at [733, 25] on icon at bounding box center [731, 25] width 3 height 5
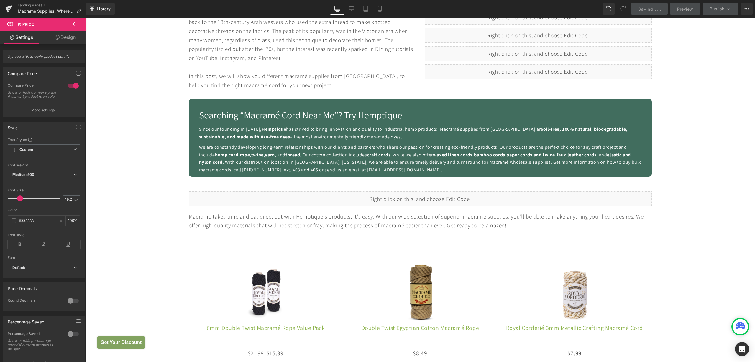
scroll to position [295, 0]
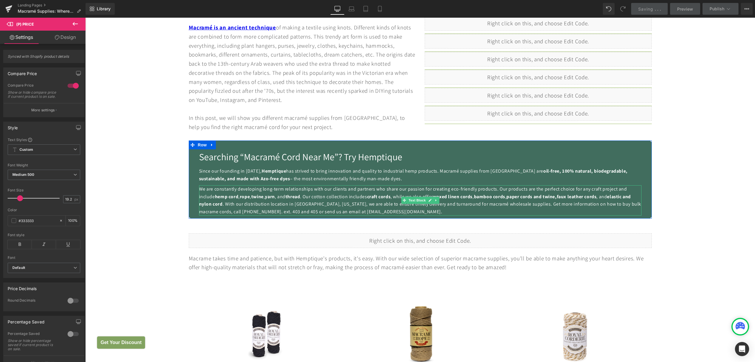
click at [557, 196] on strong "faux leather cords" at bounding box center [577, 197] width 40 height 6
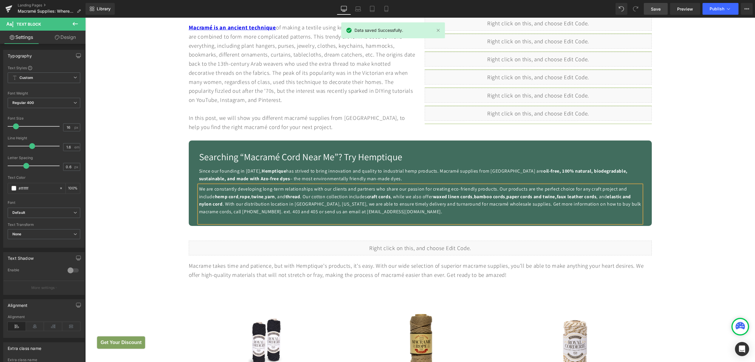
click at [657, 10] on span "Save" at bounding box center [656, 9] width 10 height 6
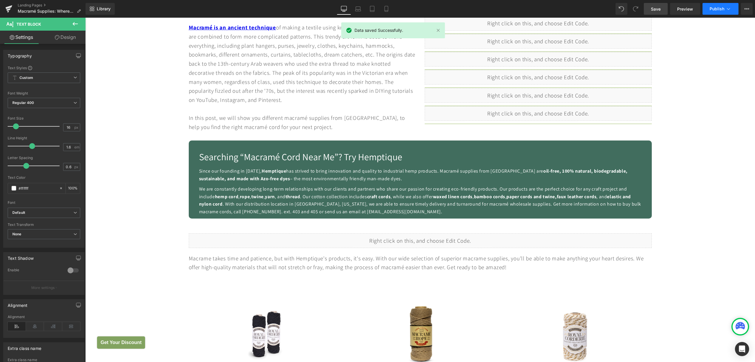
click at [711, 7] on span "Publish" at bounding box center [716, 8] width 15 height 5
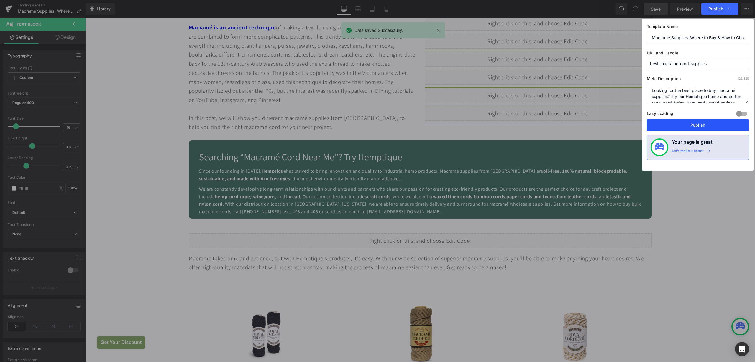
click at [685, 125] on button "Publish" at bounding box center [697, 125] width 102 height 12
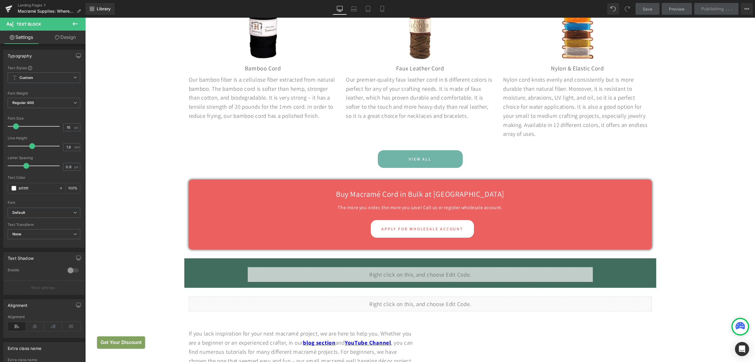
scroll to position [1916, 0]
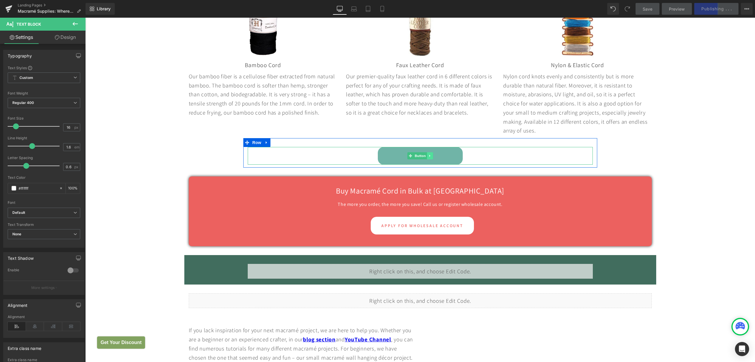
click at [427, 159] on link at bounding box center [430, 155] width 6 height 7
click at [404, 159] on link "Button" at bounding box center [407, 155] width 19 height 7
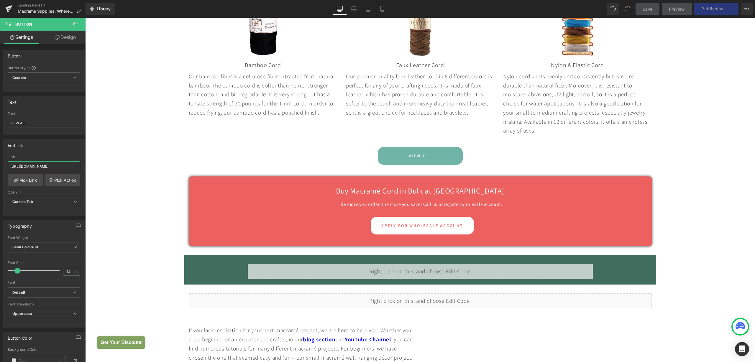
scroll to position [0, 25]
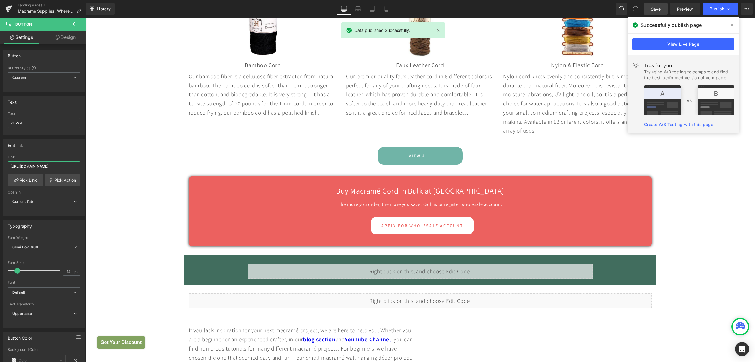
drag, startPoint x: 144, startPoint y: 185, endPoint x: 98, endPoint y: 166, distance: 49.9
click at [48, 165] on input "[URL][DOMAIN_NAME]" at bounding box center [44, 167] width 73 height 10
paste input "macrame-supplie"
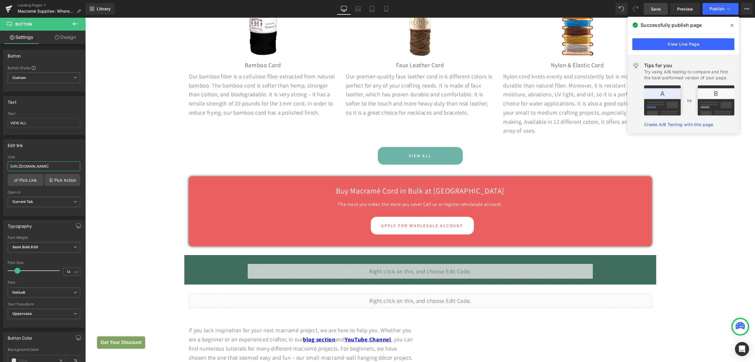
type input "[URL][DOMAIN_NAME]"
click at [656, 12] on link "Save" at bounding box center [656, 9] width 24 height 12
click at [714, 9] on span "Publish" at bounding box center [716, 8] width 15 height 5
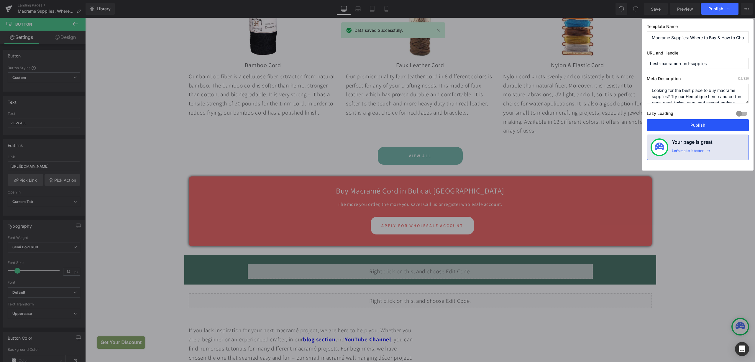
drag, startPoint x: 684, startPoint y: 126, endPoint x: 600, endPoint y: 104, distance: 87.7
click at [684, 126] on button "Publish" at bounding box center [697, 125] width 102 height 12
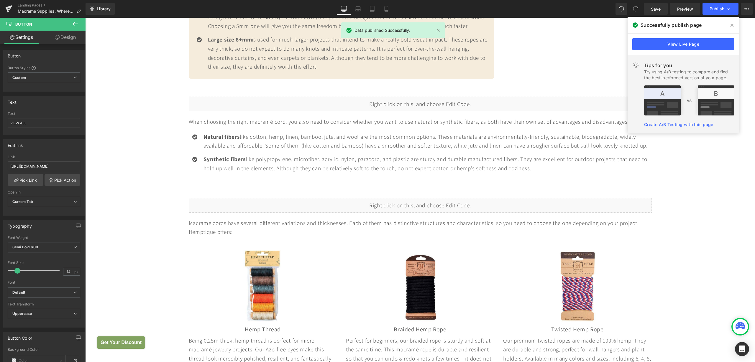
scroll to position [1142, 0]
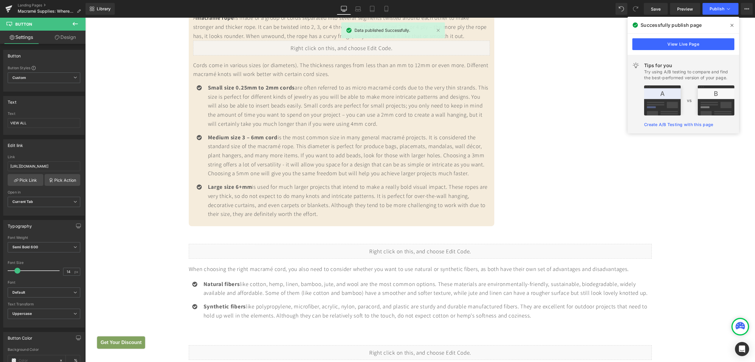
click at [730, 23] on icon at bounding box center [731, 25] width 3 height 5
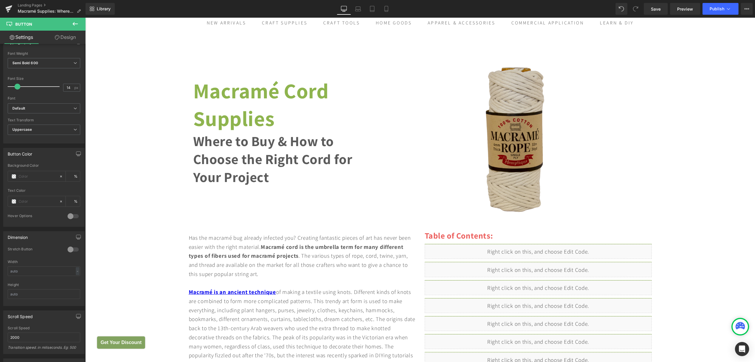
scroll to position [0, 0]
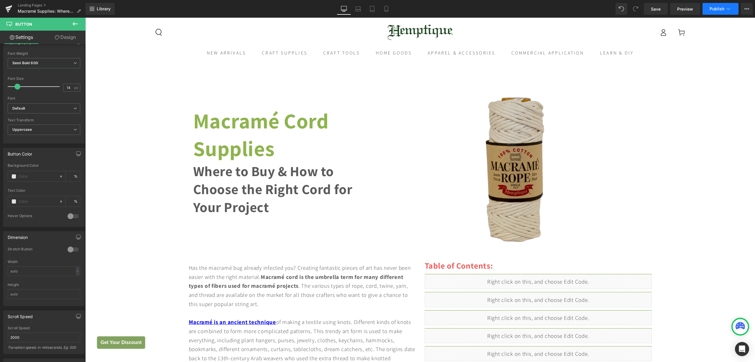
click at [729, 8] on icon at bounding box center [728, 9] width 6 height 6
click at [747, 8] on icon at bounding box center [746, 8] width 1 height 1
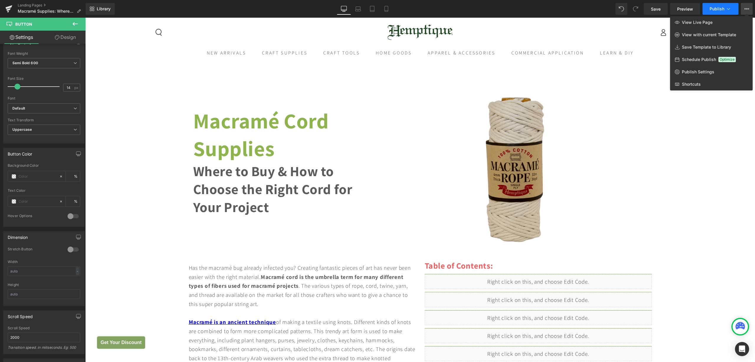
click at [729, 10] on icon at bounding box center [728, 9] width 6 height 6
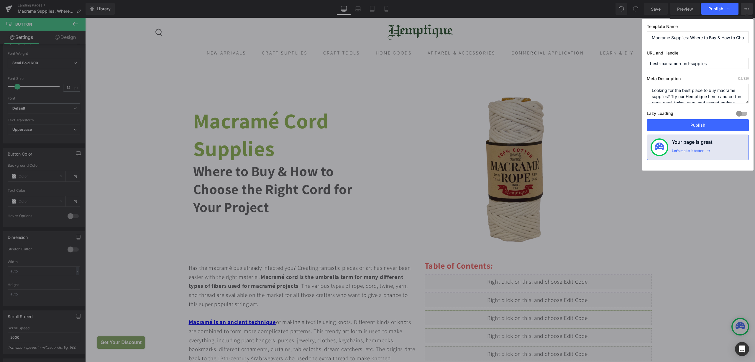
click at [743, 114] on div at bounding box center [741, 113] width 14 height 9
click at [715, 11] on span "Publish" at bounding box center [715, 8] width 15 height 5
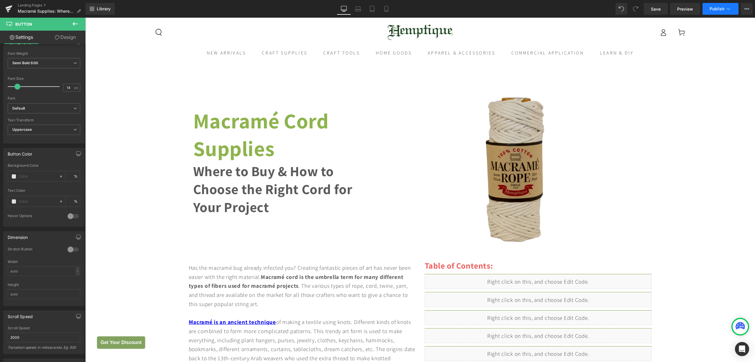
click at [719, 12] on button "Publish" at bounding box center [720, 9] width 36 height 12
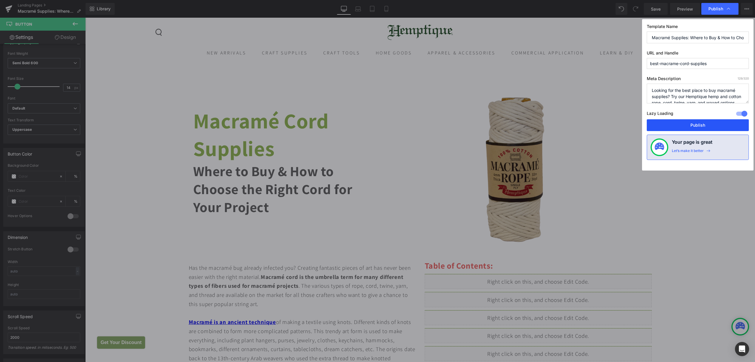
click at [712, 124] on button "Publish" at bounding box center [697, 125] width 102 height 12
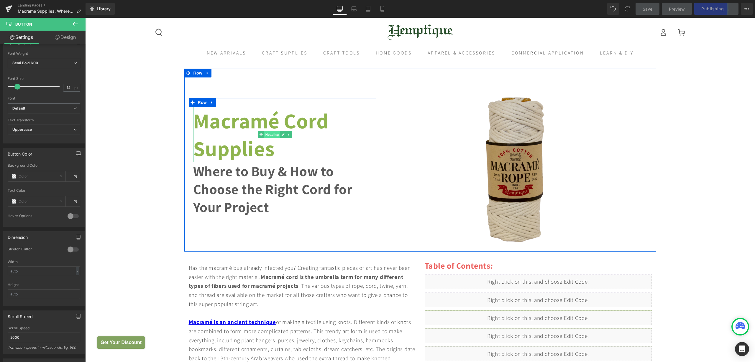
click at [265, 134] on span "Heading" at bounding box center [272, 134] width 16 height 7
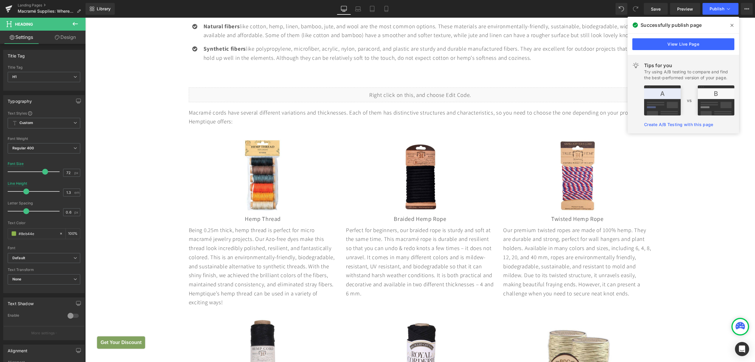
scroll to position [1216, 0]
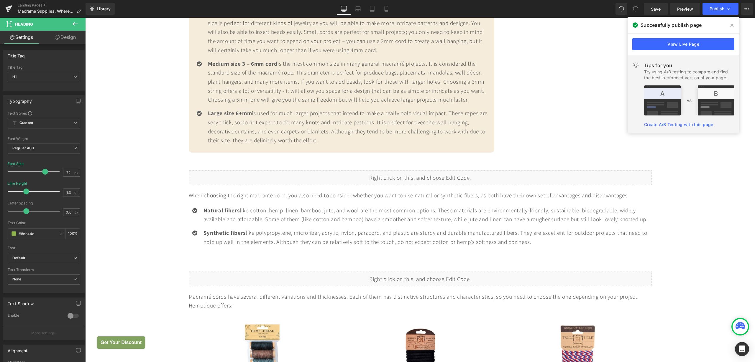
click at [733, 25] on span at bounding box center [731, 25] width 9 height 9
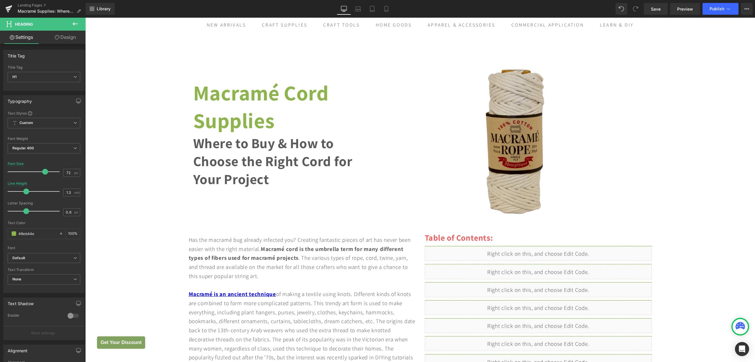
scroll to position [0, 0]
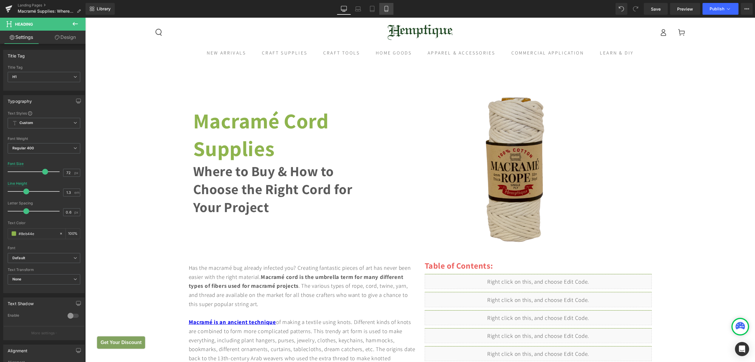
click at [384, 10] on icon at bounding box center [386, 9] width 6 height 6
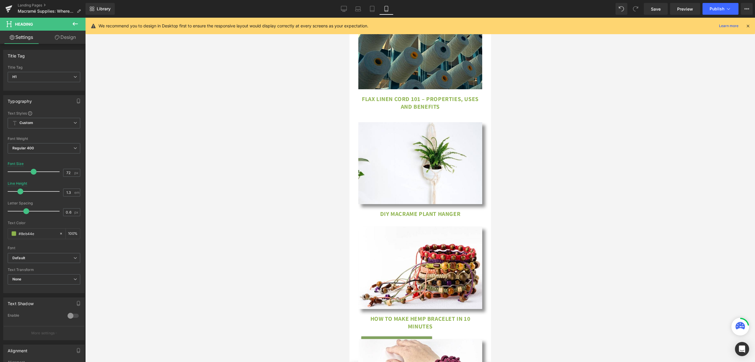
scroll to position [5159, 0]
click at [344, 10] on icon at bounding box center [344, 8] width 6 height 4
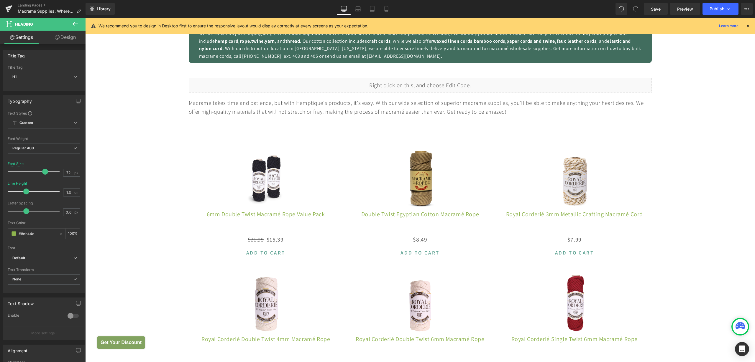
scroll to position [553, 0]
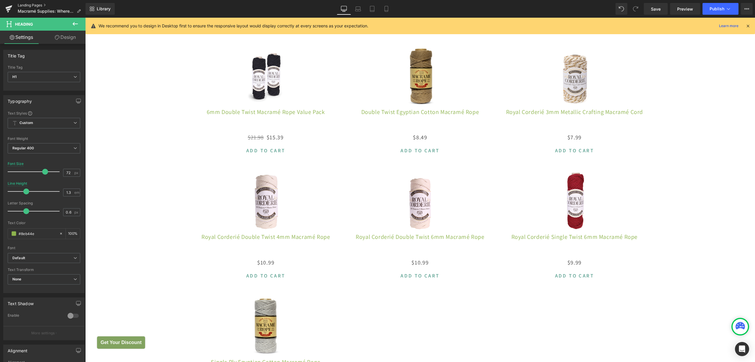
click at [23, 6] on link "Landing Pages" at bounding box center [52, 5] width 68 height 5
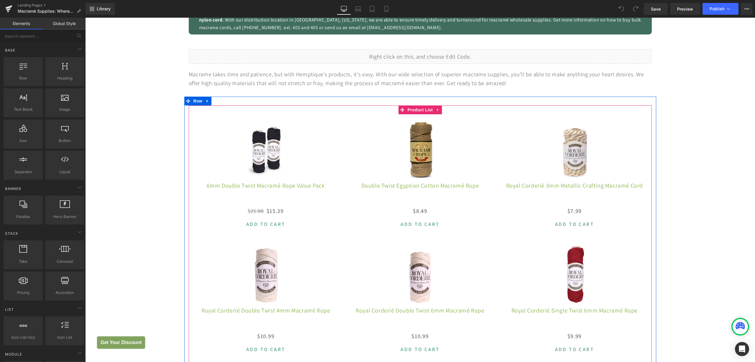
scroll to position [295, 0]
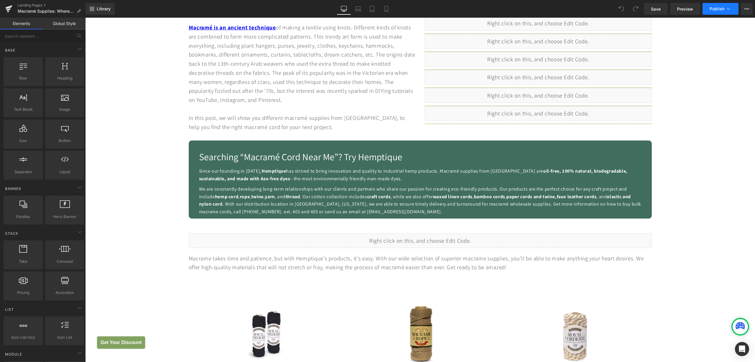
click at [733, 9] on button "Publish" at bounding box center [720, 9] width 36 height 12
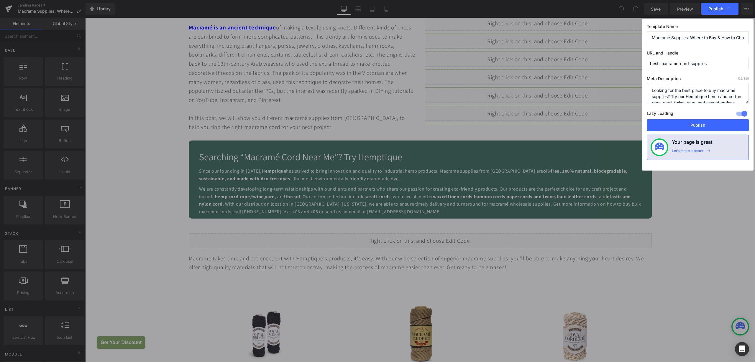
click at [738, 113] on div at bounding box center [741, 113] width 14 height 9
click at [716, 6] on span "Publish" at bounding box center [719, 9] width 23 height 6
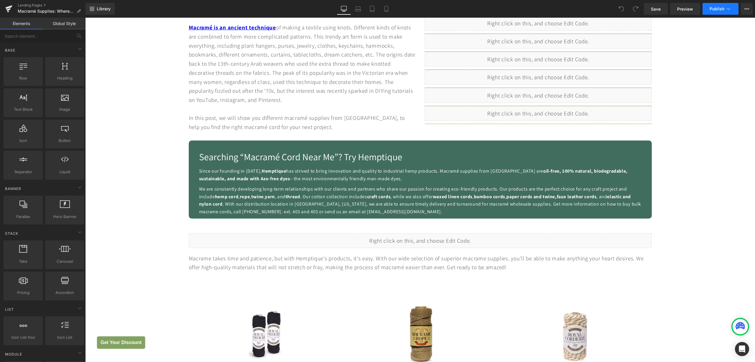
click at [715, 12] on button "Publish" at bounding box center [720, 9] width 36 height 12
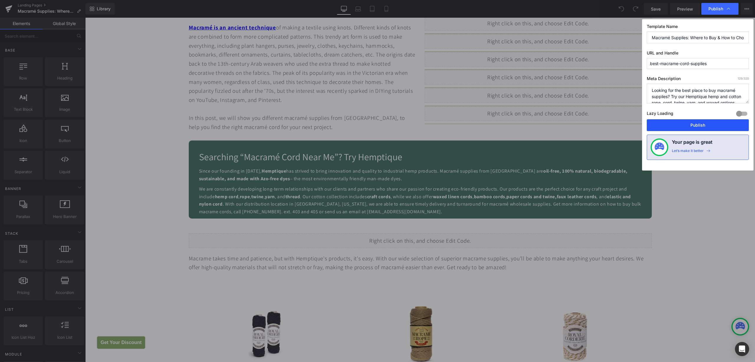
click at [702, 127] on button "Publish" at bounding box center [697, 125] width 102 height 12
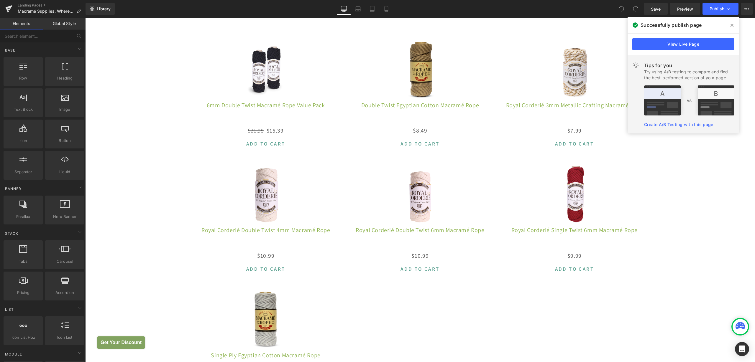
scroll to position [479, 0]
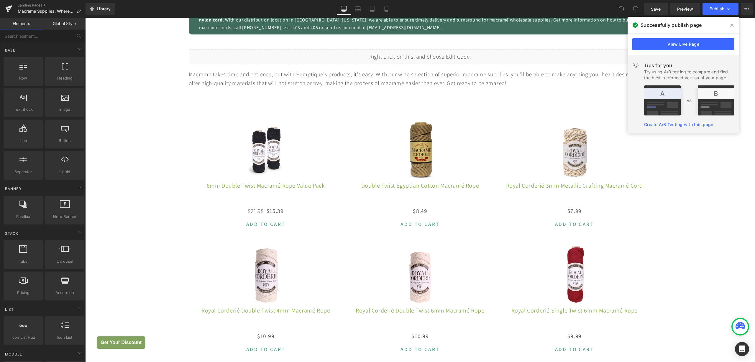
click at [266, 137] on img at bounding box center [265, 149] width 47 height 59
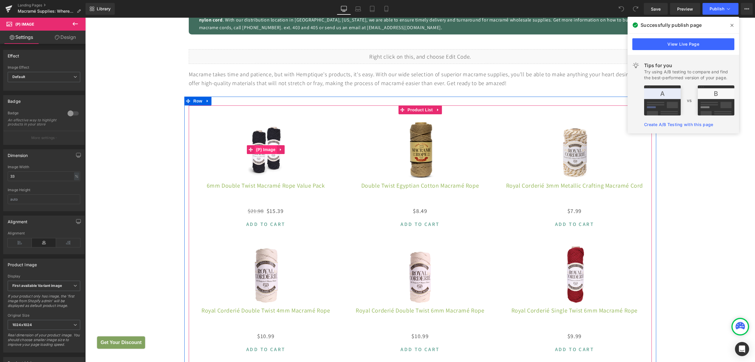
click at [265, 150] on span "(P) Image" at bounding box center [265, 149] width 22 height 9
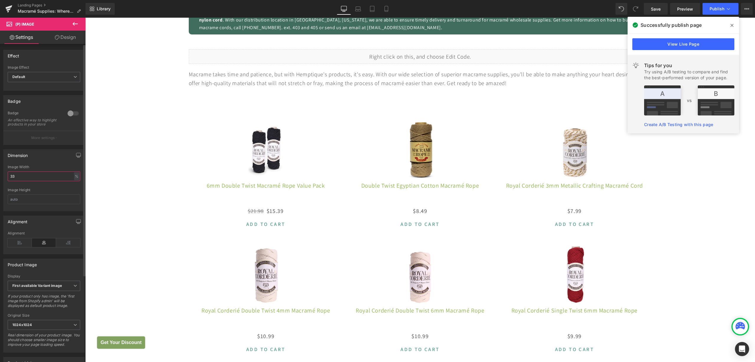
drag, startPoint x: 18, startPoint y: 181, endPoint x: 9, endPoint y: 180, distance: 9.3
click at [9, 180] on input "33" at bounding box center [44, 177] width 73 height 10
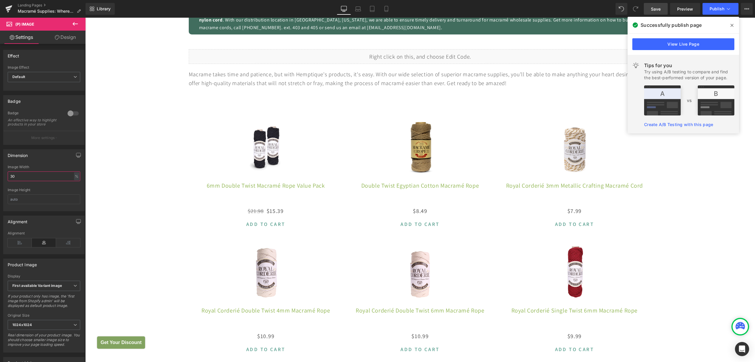
type input "30"
click at [654, 12] on link "Save" at bounding box center [656, 9] width 24 height 12
click at [714, 8] on span "Publish" at bounding box center [716, 8] width 15 height 5
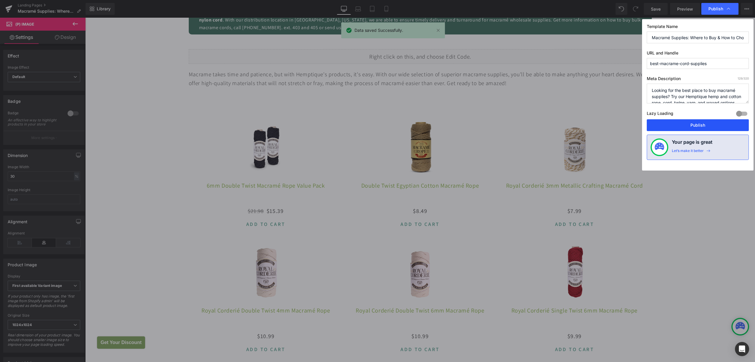
click at [690, 123] on button "Publish" at bounding box center [697, 125] width 102 height 12
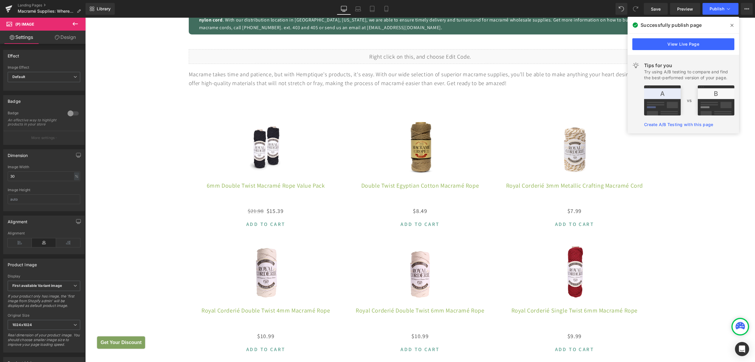
click at [733, 25] on span at bounding box center [731, 25] width 9 height 9
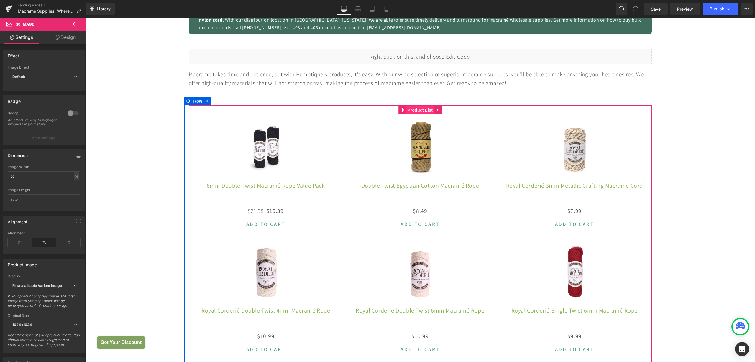
click at [417, 111] on span "Product List" at bounding box center [420, 110] width 28 height 9
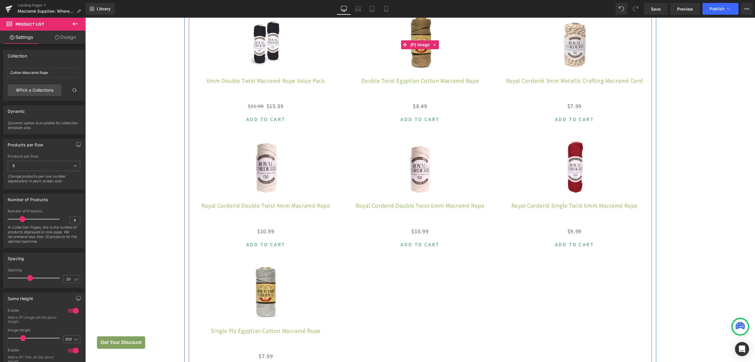
scroll to position [590, 0]
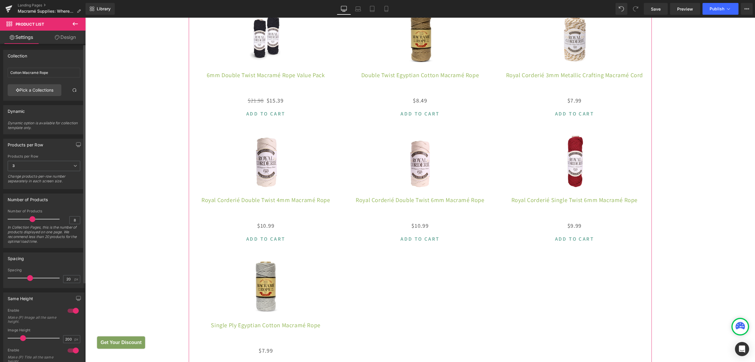
drag, startPoint x: 22, startPoint y: 219, endPoint x: 32, endPoint y: 220, distance: 9.7
click at [32, 220] on span at bounding box center [32, 219] width 6 height 6
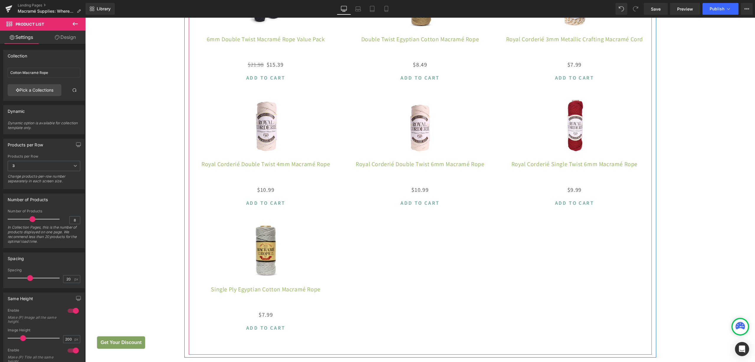
scroll to position [626, 0]
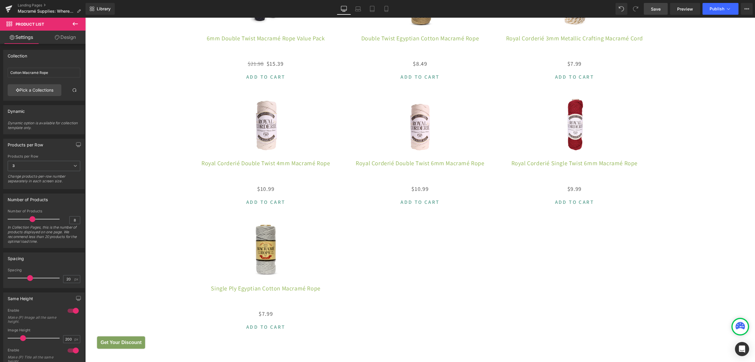
click at [654, 11] on span "Save" at bounding box center [656, 9] width 10 height 6
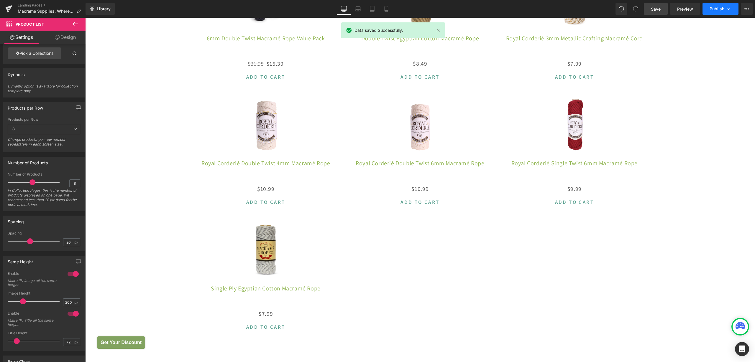
click at [715, 10] on span "Publish" at bounding box center [716, 8] width 15 height 5
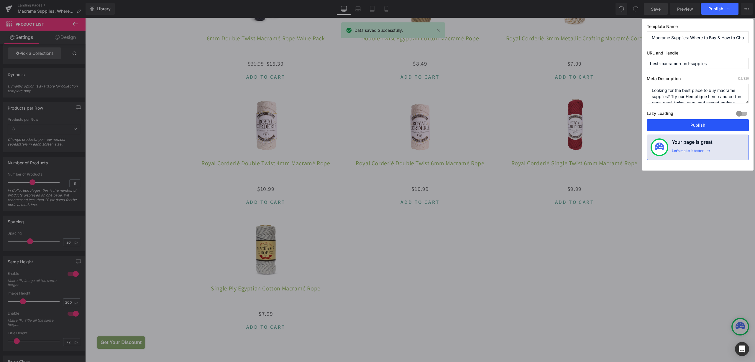
click at [678, 123] on button "Publish" at bounding box center [697, 125] width 102 height 12
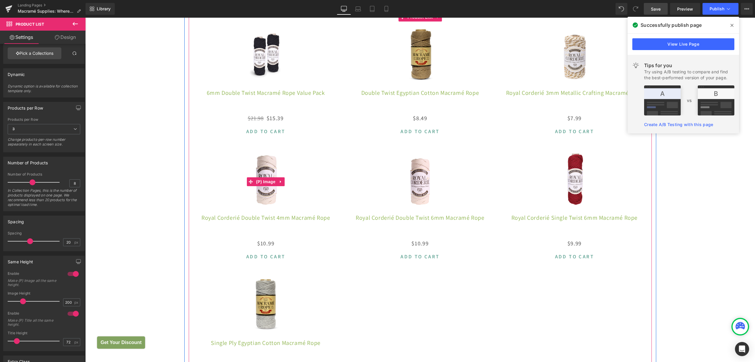
scroll to position [479, 0]
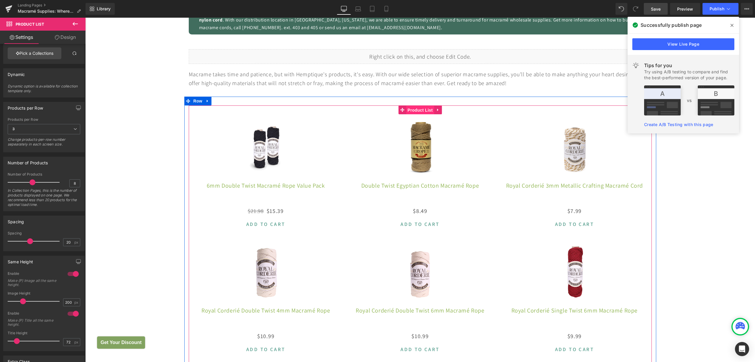
click at [418, 109] on span "Product List" at bounding box center [420, 110] width 28 height 9
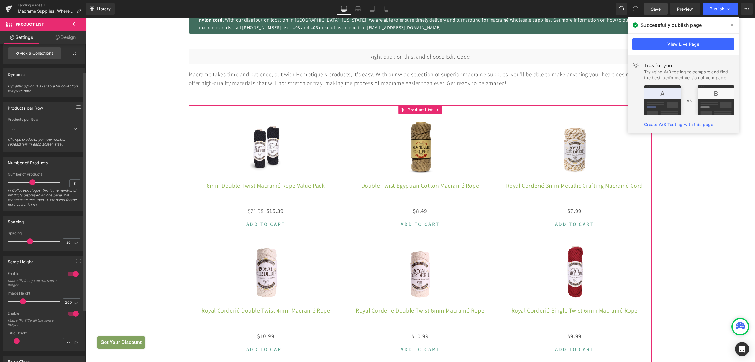
click at [75, 130] on icon at bounding box center [75, 129] width 4 height 4
click at [33, 166] on li "4" at bounding box center [43, 166] width 70 height 9
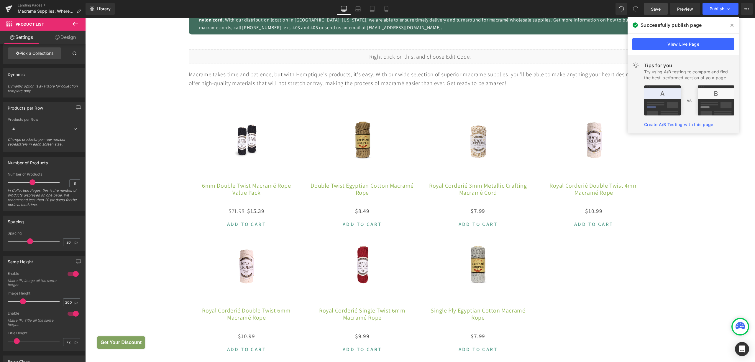
click at [655, 10] on span "Save" at bounding box center [656, 9] width 10 height 6
click at [716, 9] on span "Publish" at bounding box center [716, 8] width 15 height 5
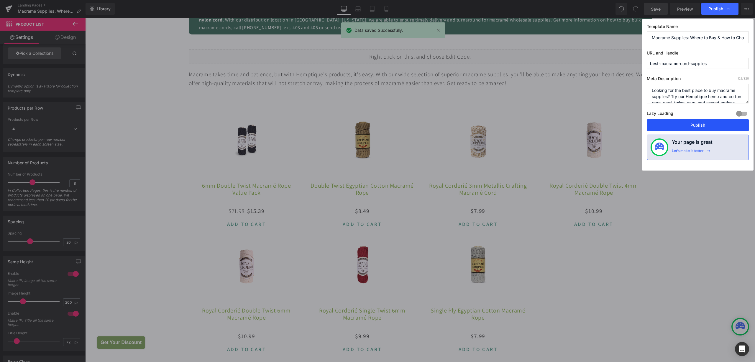
click at [692, 127] on button "Publish" at bounding box center [697, 125] width 102 height 12
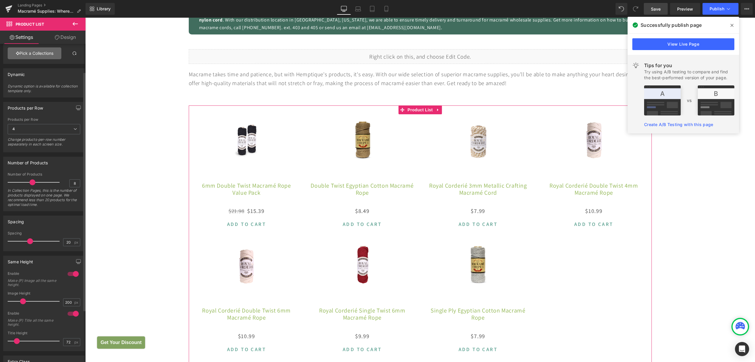
click at [22, 56] on link "Pick a Collections" at bounding box center [35, 53] width 54 height 12
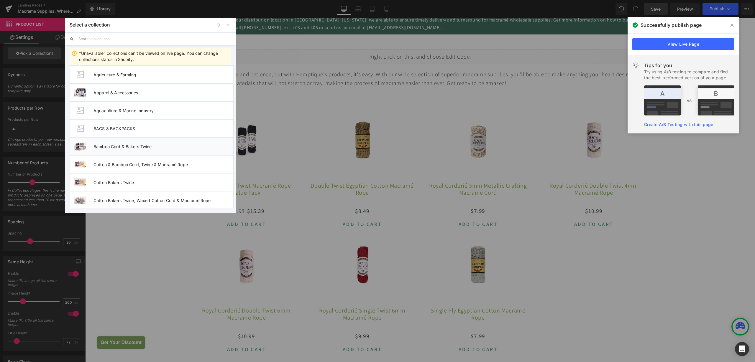
scroll to position [111, 0]
click at [113, 181] on span "Cotton Macramé Rope" at bounding box center [163, 181] width 140 height 5
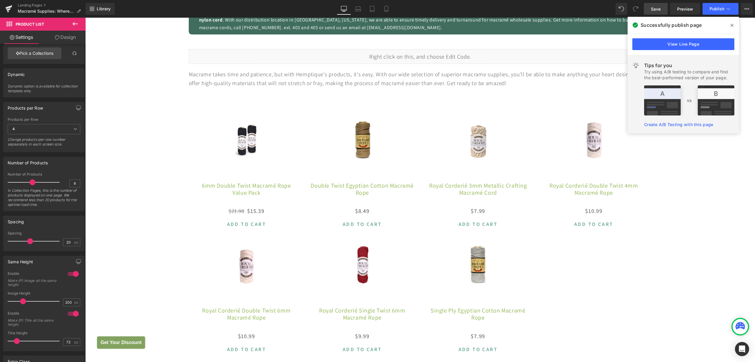
click at [655, 11] on span "Save" at bounding box center [656, 9] width 10 height 6
click at [712, 5] on button "Publish" at bounding box center [720, 9] width 36 height 12
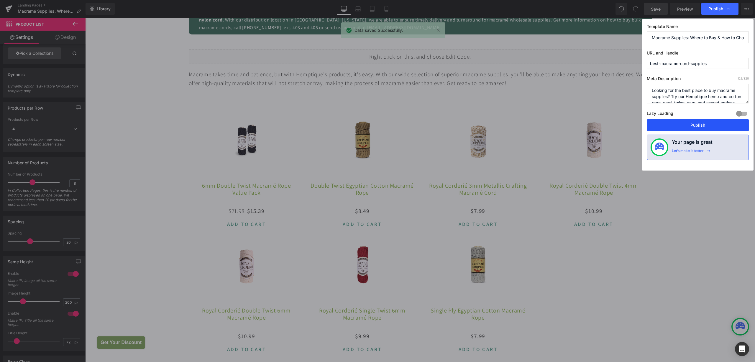
click at [705, 125] on button "Publish" at bounding box center [697, 125] width 102 height 12
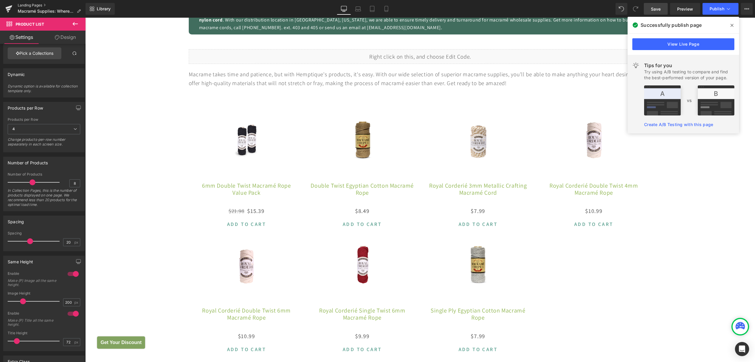
click at [34, 5] on link "Landing Pages" at bounding box center [52, 5] width 68 height 5
